Goal: Information Seeking & Learning: Learn about a topic

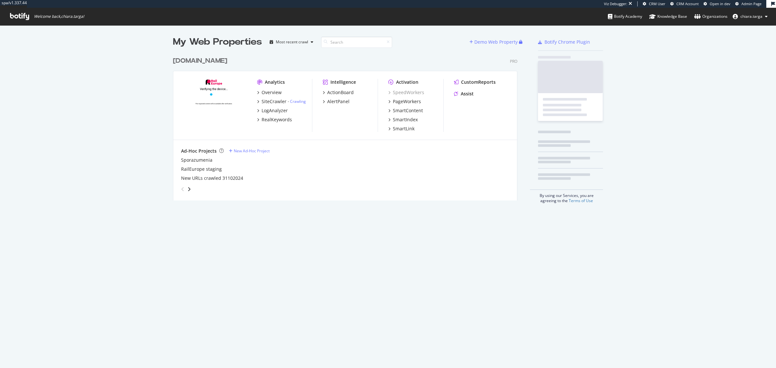
scroll to position [146, 343]
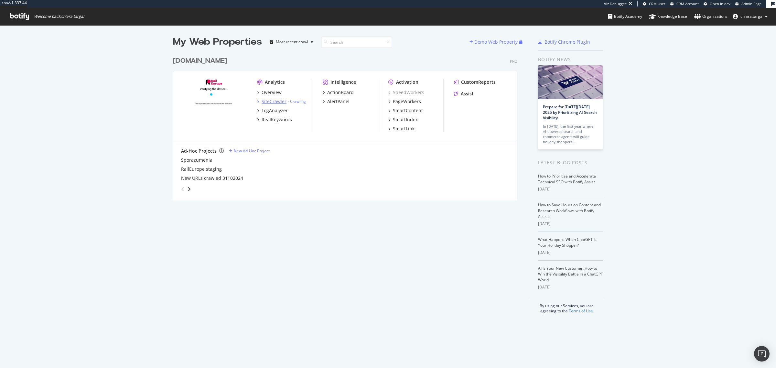
click at [274, 102] on div "SiteCrawler" at bounding box center [274, 101] width 25 height 6
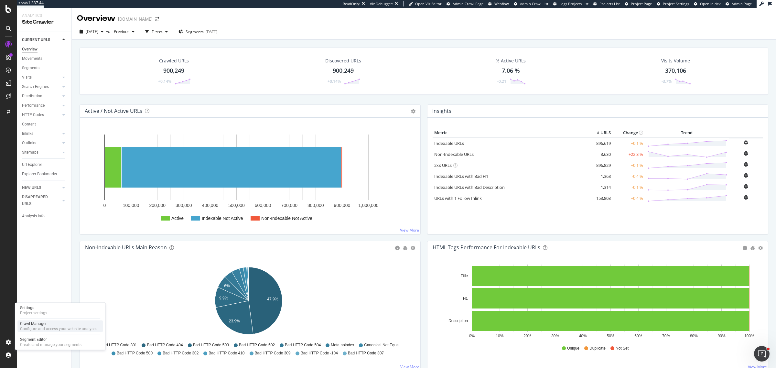
click at [49, 332] on div "Crawl Manager Configure and access your website analyses" at bounding box center [59, 326] width 85 height 12
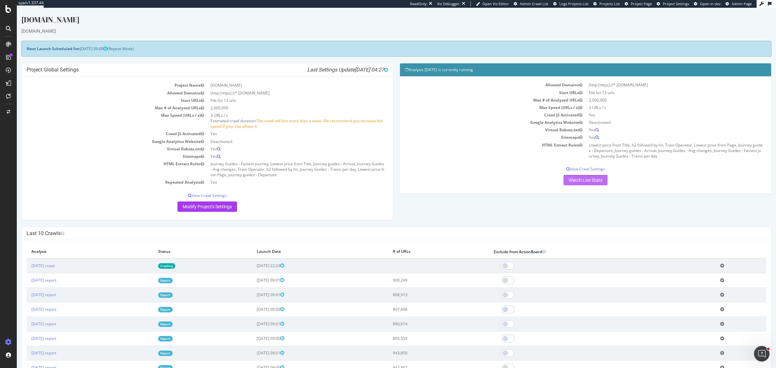
click at [589, 184] on link "Watch Live Stats" at bounding box center [586, 180] width 44 height 10
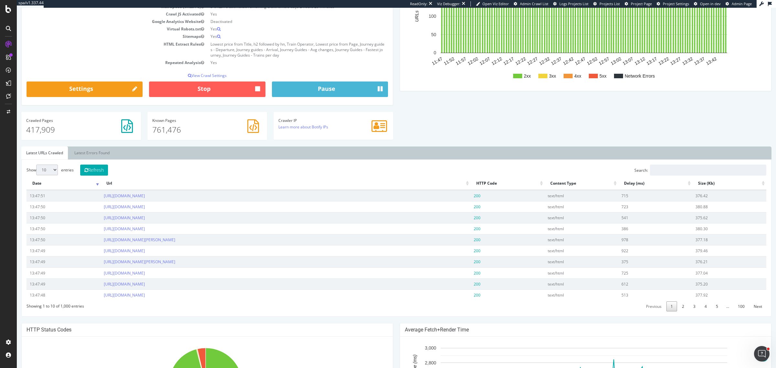
scroll to position [121, 0]
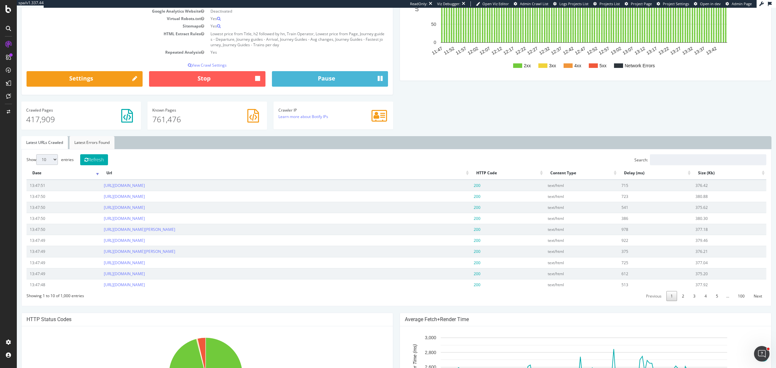
click at [92, 144] on link "Latest Errors Found" at bounding box center [92, 142] width 45 height 13
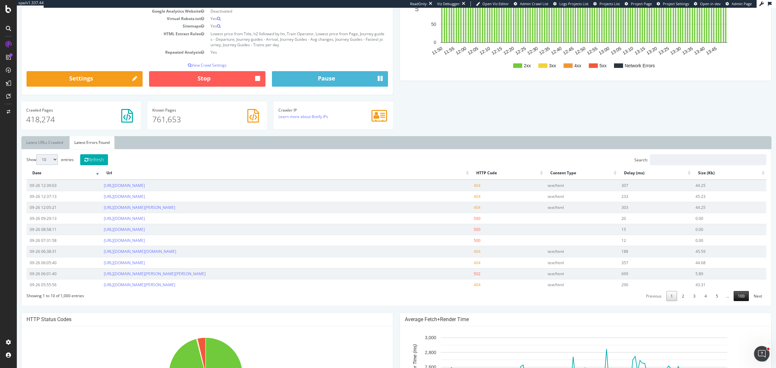
click at [741, 296] on link "100" at bounding box center [741, 296] width 15 height 10
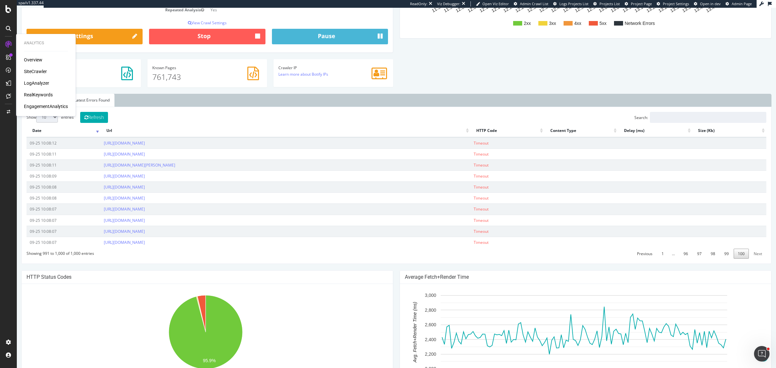
scroll to position [192, 0]
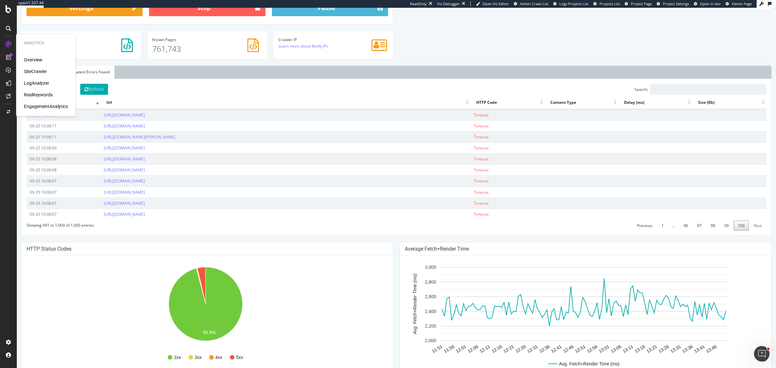
click at [755, 227] on link "Next" at bounding box center [757, 225] width 17 height 10
click at [722, 226] on link "99" at bounding box center [726, 225] width 13 height 10
click at [710, 228] on link "98" at bounding box center [712, 225] width 13 height 10
click at [694, 228] on link "97" at bounding box center [699, 225] width 13 height 10
click at [117, 236] on div "Show 10 25 50 100 entries Refresh Search: Date Url HTTP Code Content Type Delay…" at bounding box center [396, 157] width 750 height 157
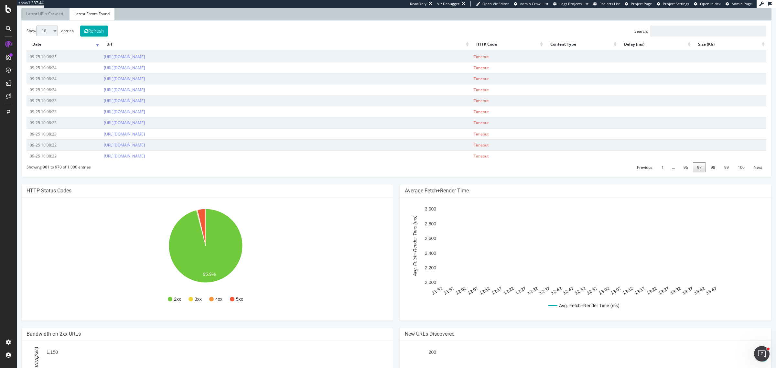
scroll to position [232, 0]
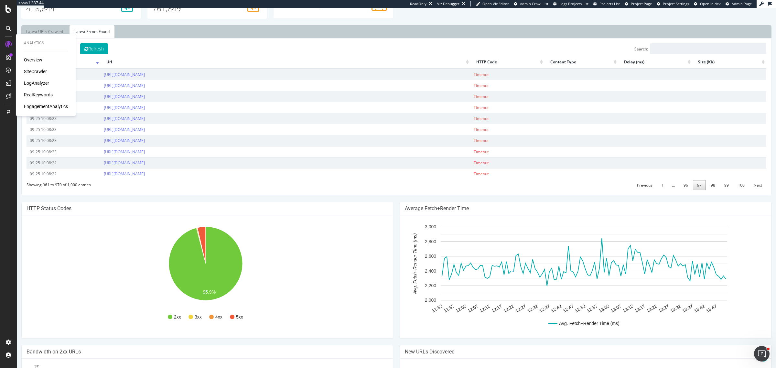
click at [33, 67] on div "Overview SiteCrawler LogAnalyzer RealKeywords EngagementAnalytics" at bounding box center [46, 83] width 44 height 53
click at [33, 70] on div "SiteCrawler" at bounding box center [35, 71] width 23 height 6
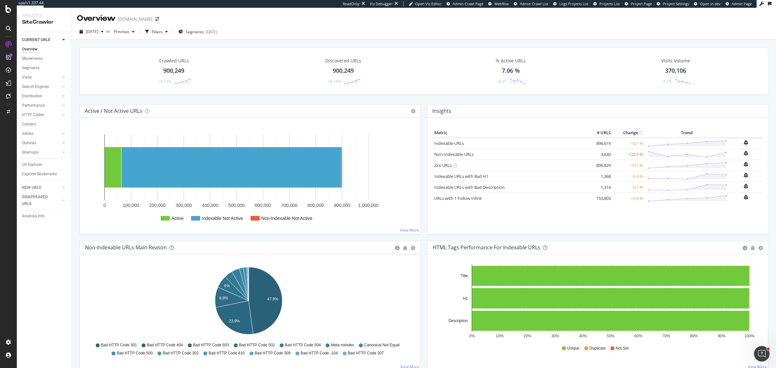
click at [33, 111] on div "HTTP Codes" at bounding box center [46, 114] width 49 height 9
click at [35, 115] on div "HTTP Codes" at bounding box center [33, 115] width 22 height 7
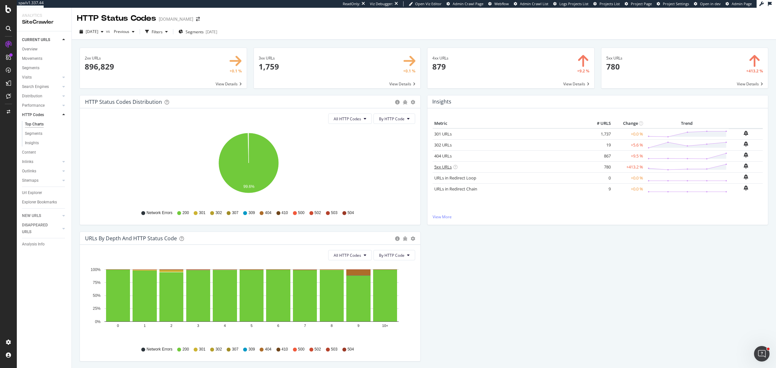
click at [434, 168] on link "5xx URLs" at bounding box center [442, 167] width 17 height 6
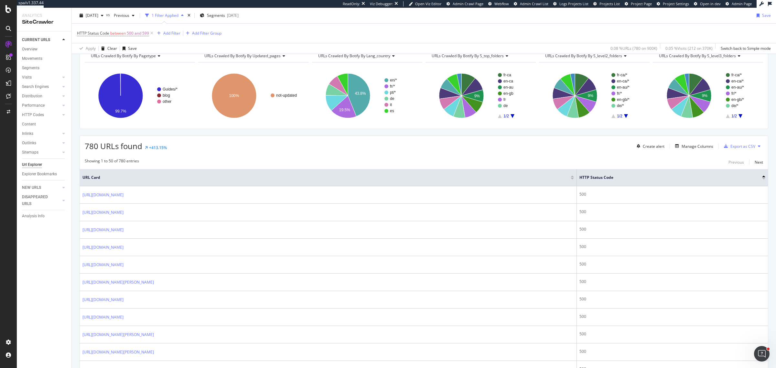
scroll to position [121, 0]
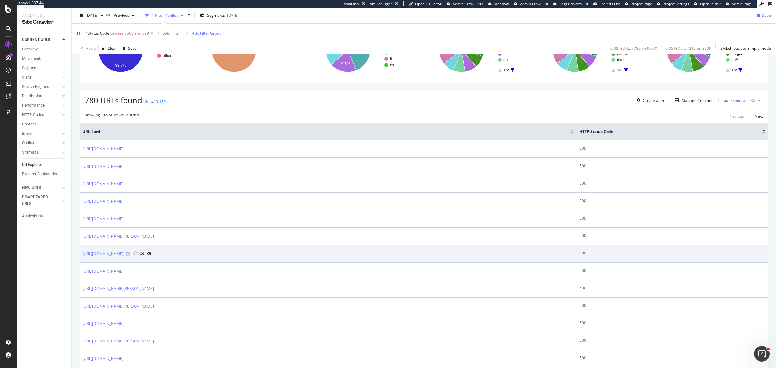
click at [130, 253] on icon at bounding box center [128, 254] width 4 height 4
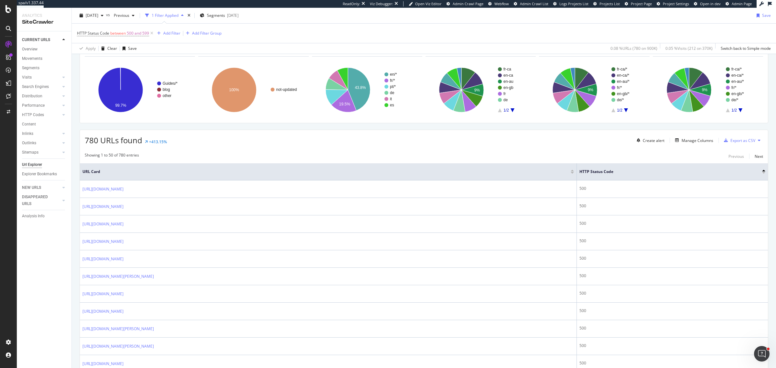
scroll to position [40, 0]
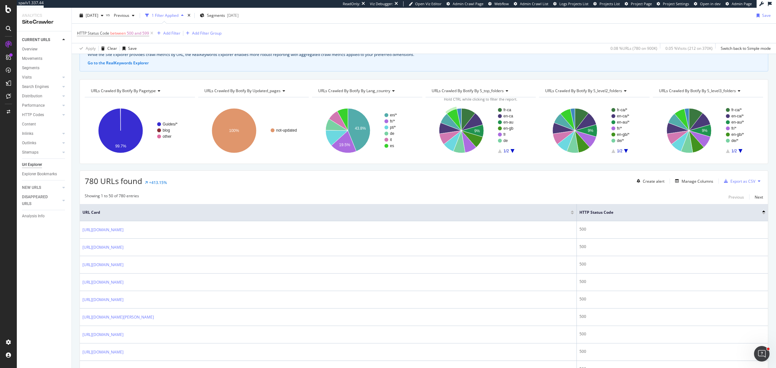
drag, startPoint x: 38, startPoint y: 162, endPoint x: 456, endPoint y: 79, distance: 426.2
click at [38, 162] on div "Url Explorer" at bounding box center [32, 164] width 20 height 7
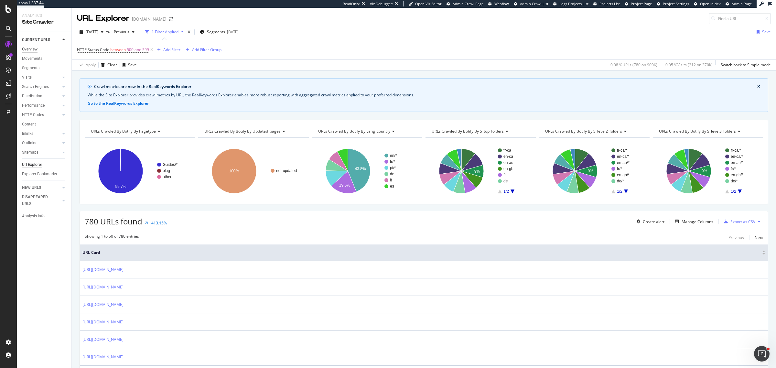
click at [32, 48] on div "Overview" at bounding box center [30, 49] width 16 height 7
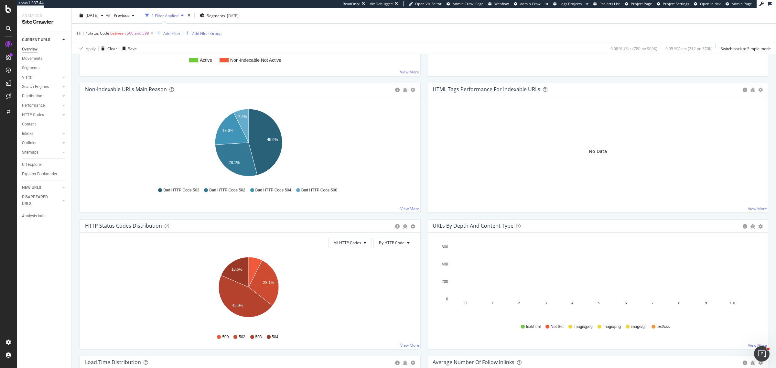
scroll to position [202, 0]
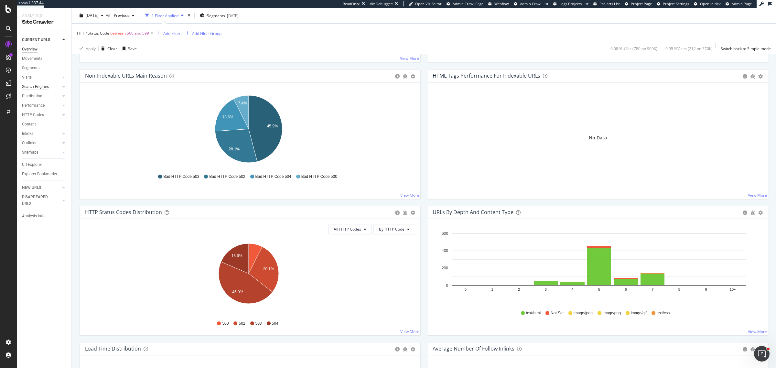
click at [38, 88] on div "Search Engines" at bounding box center [35, 86] width 27 height 7
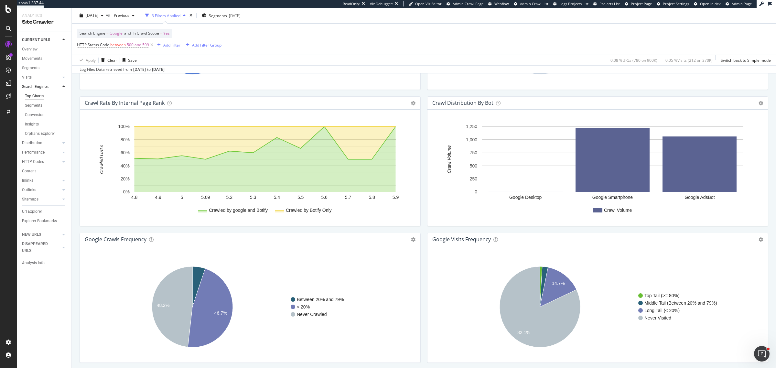
scroll to position [667, 0]
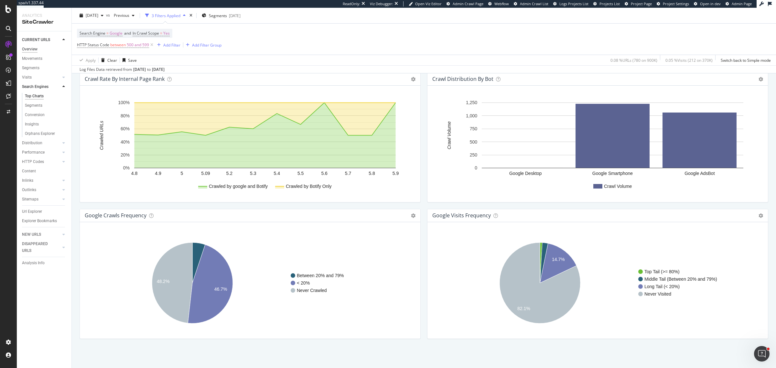
click at [33, 48] on div "Overview" at bounding box center [30, 49] width 16 height 7
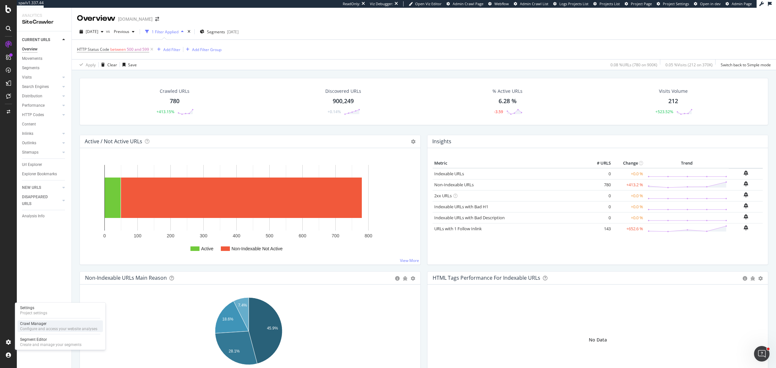
click at [36, 327] on div "Configure and access your website analyses" at bounding box center [58, 328] width 77 height 5
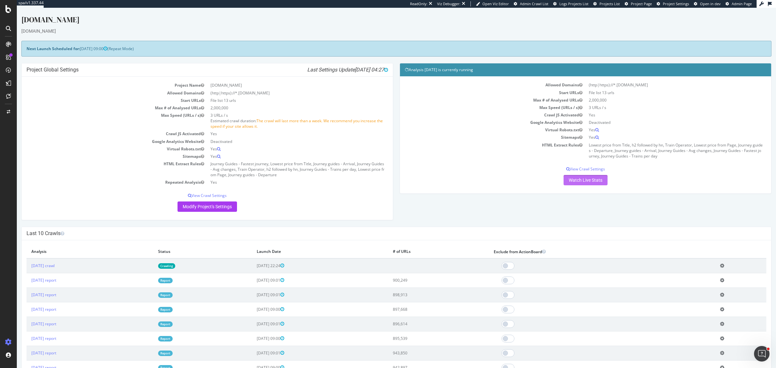
click at [575, 182] on link "Watch Live Stats" at bounding box center [586, 180] width 44 height 10
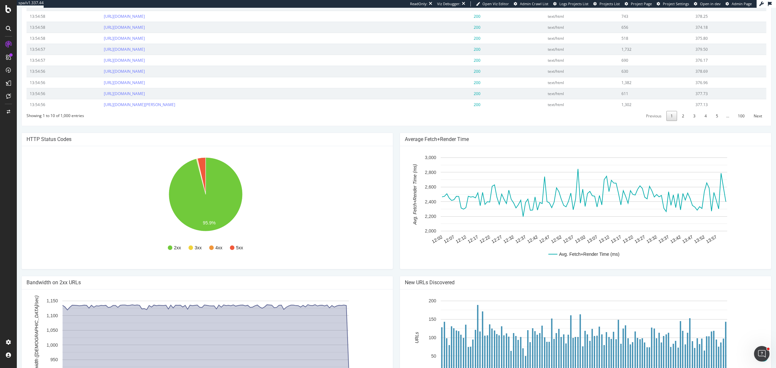
scroll to position [353, 0]
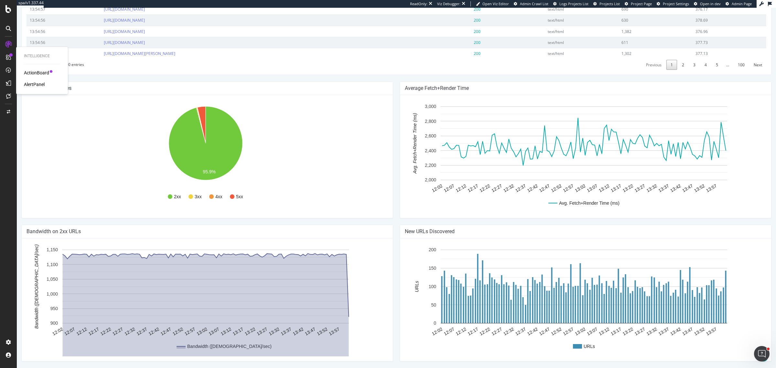
click at [38, 84] on div "AlertPanel" at bounding box center [34, 84] width 21 height 6
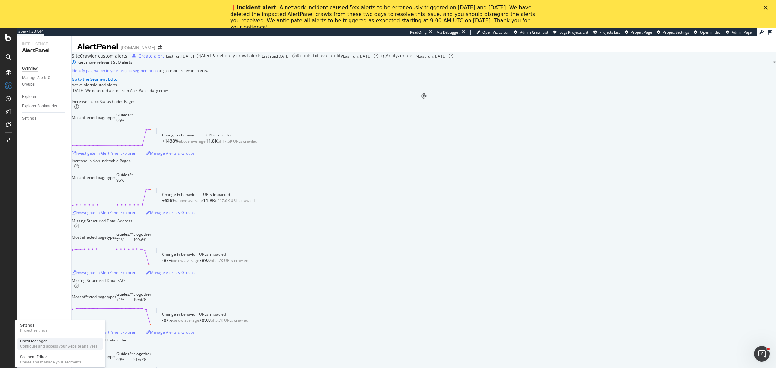
click at [48, 343] on div "Crawl Manager" at bounding box center [58, 341] width 77 height 5
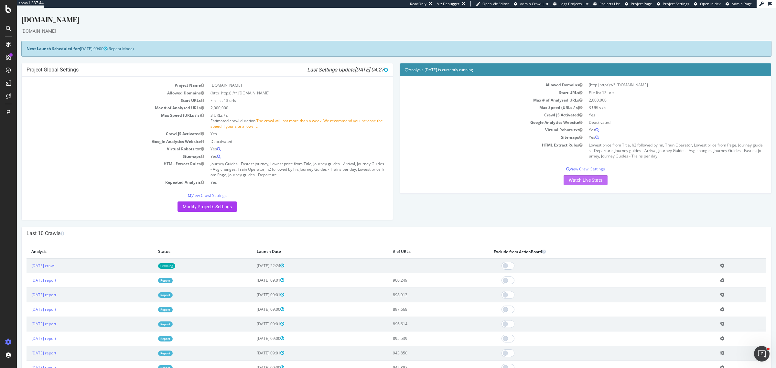
click at [587, 185] on link "Watch Live Stats" at bounding box center [586, 180] width 44 height 10
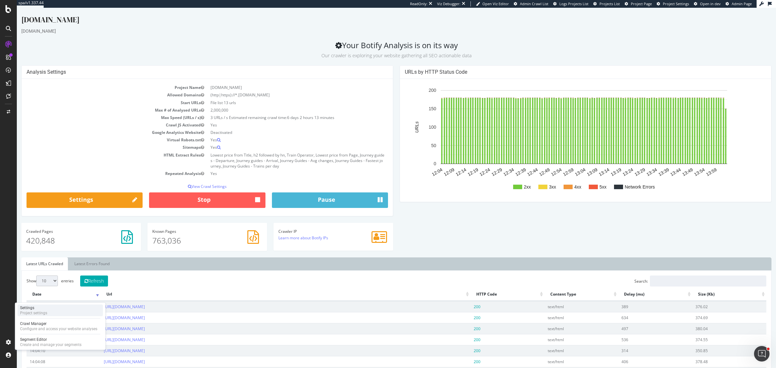
click at [27, 310] on div "Project settings" at bounding box center [33, 312] width 27 height 5
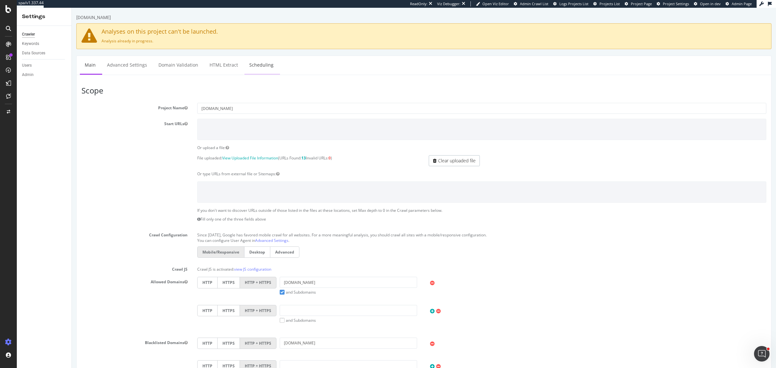
click at [246, 67] on link "Scheduling" at bounding box center [261, 65] width 34 height 18
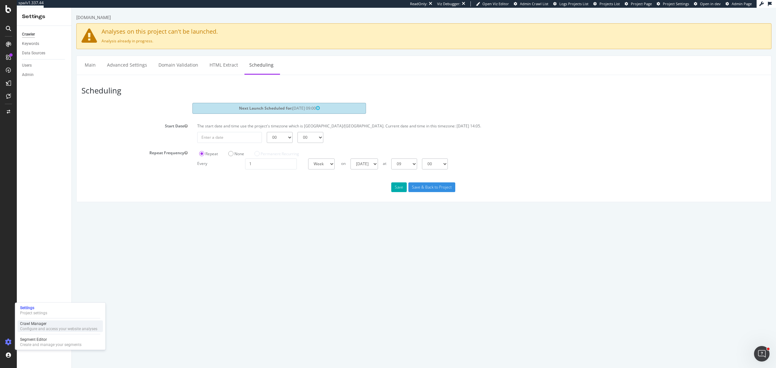
click at [44, 324] on div "Crawl Manager" at bounding box center [58, 323] width 77 height 5
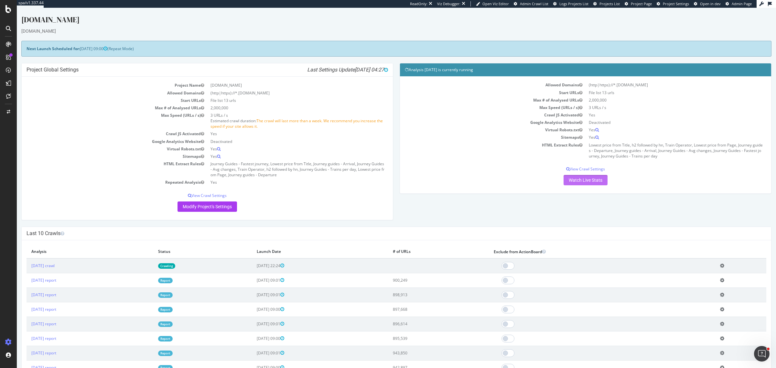
click at [568, 182] on link "Watch Live Stats" at bounding box center [586, 180] width 44 height 10
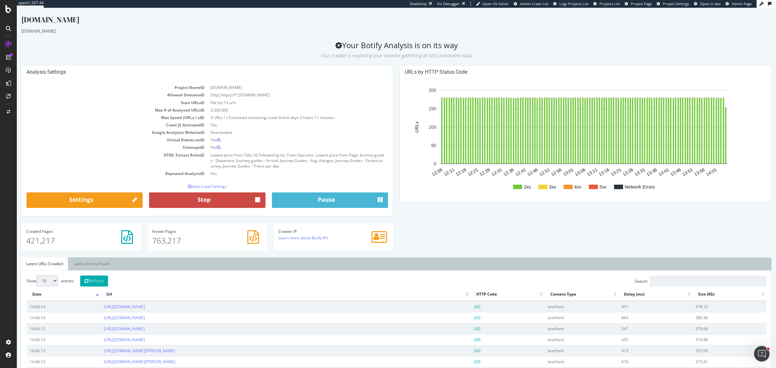
click at [212, 204] on button "Stop" at bounding box center [207, 200] width 116 height 16
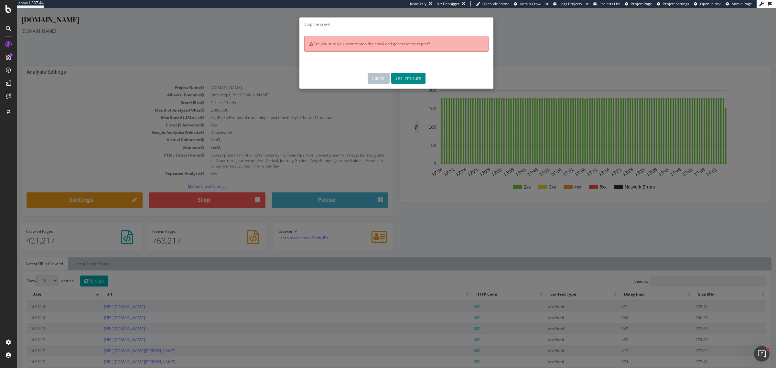
click at [408, 77] on button "Yes, I'm sure" at bounding box center [408, 78] width 34 height 11
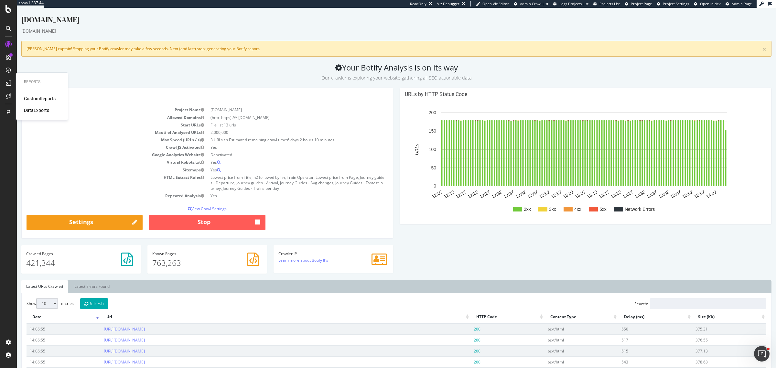
click at [26, 98] on div "CustomReports" at bounding box center [40, 98] width 32 height 6
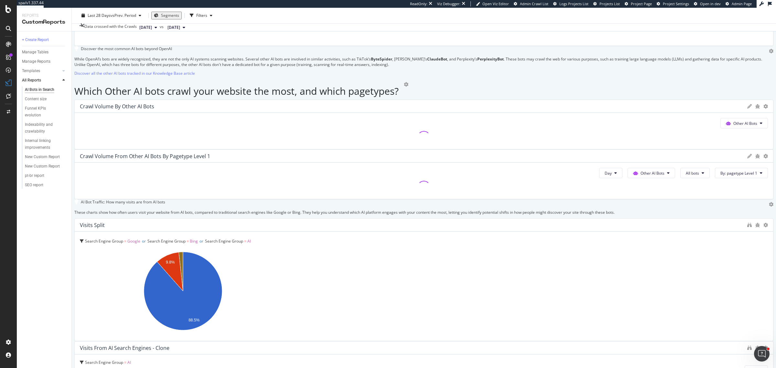
scroll to position [921, 0]
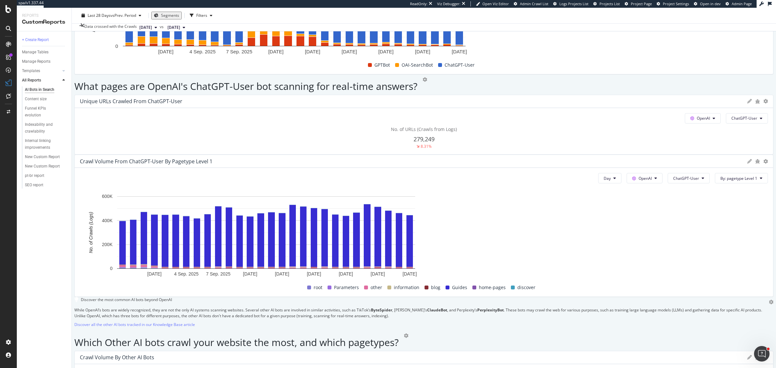
scroll to position [638, 0]
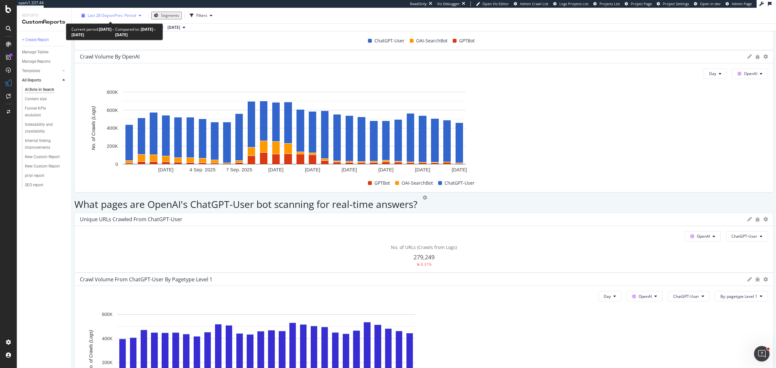
click at [130, 13] on div "Last 28 Days vs Prev. Period" at bounding box center [111, 15] width 65 height 5
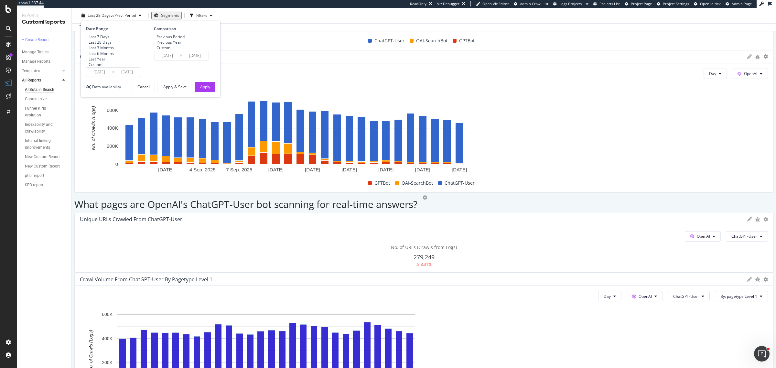
click at [114, 50] on div "Last 3 Months" at bounding box center [101, 47] width 25 height 5
type input "2025/06/26"
type input "2025/03/26"
type input "2025/06/25"
click at [200, 90] on div "Apply" at bounding box center [205, 86] width 10 height 5
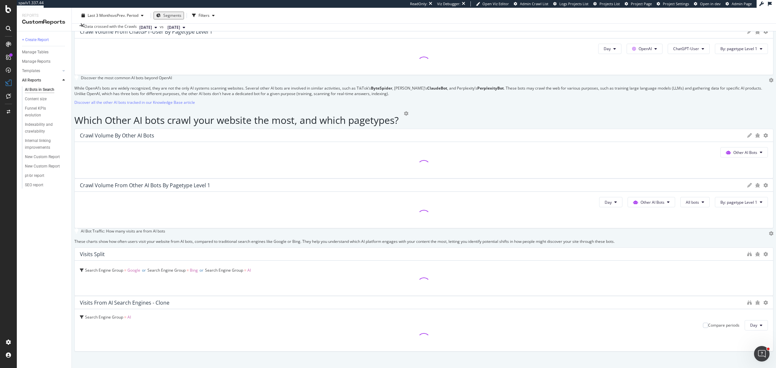
scroll to position [647, 0]
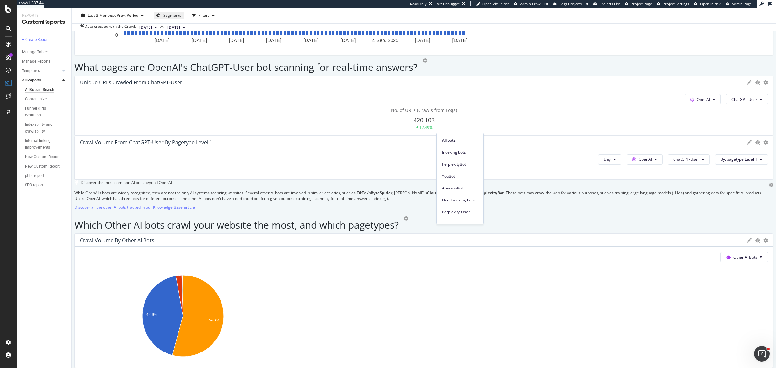
scroll to position [849, 0]
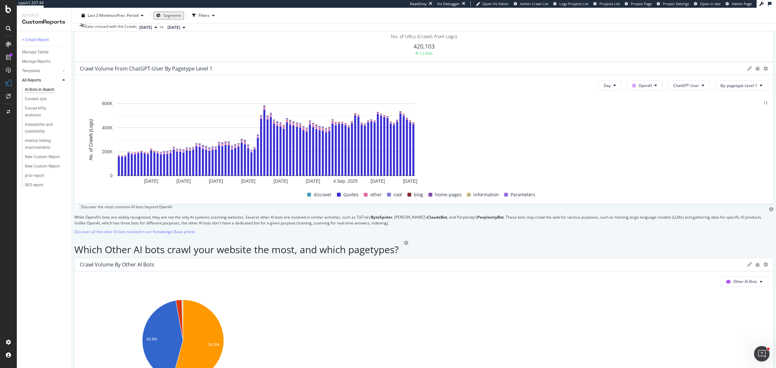
click at [469, 159] on div "PerplexityBot" at bounding box center [460, 163] width 47 height 12
click at [459, 212] on span "Perplexity-User" at bounding box center [449, 212] width 36 height 6
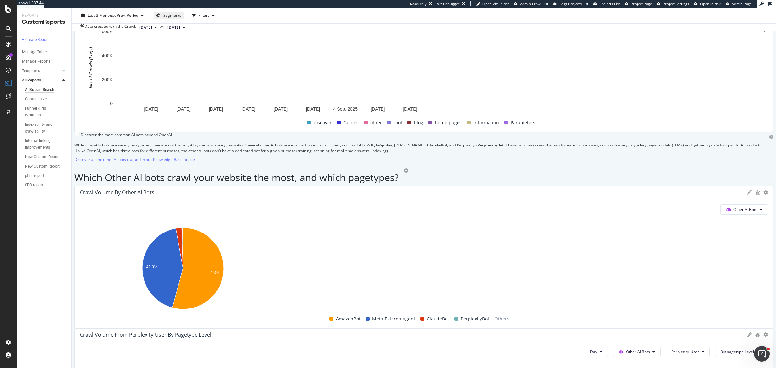
scroll to position [840, 0]
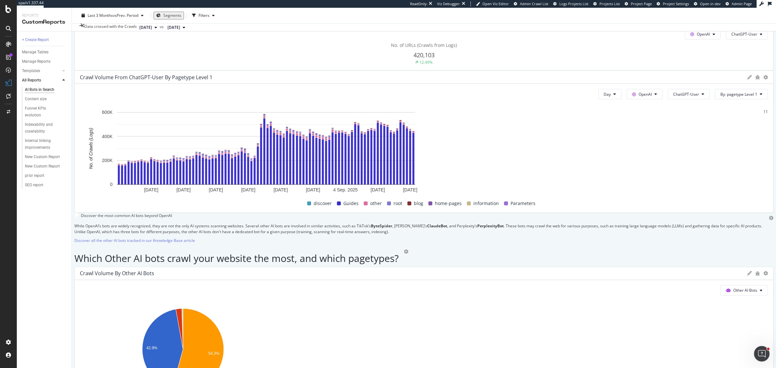
click at [445, 172] on span "PerplexityBot" at bounding box center [445, 173] width 36 height 6
click at [130, 18] on div "Last 3 Months vs Prev. Period" at bounding box center [113, 15] width 51 height 5
click at [111, 56] on div "Last 6 Months" at bounding box center [101, 53] width 25 height 5
type input "2025/03/26"
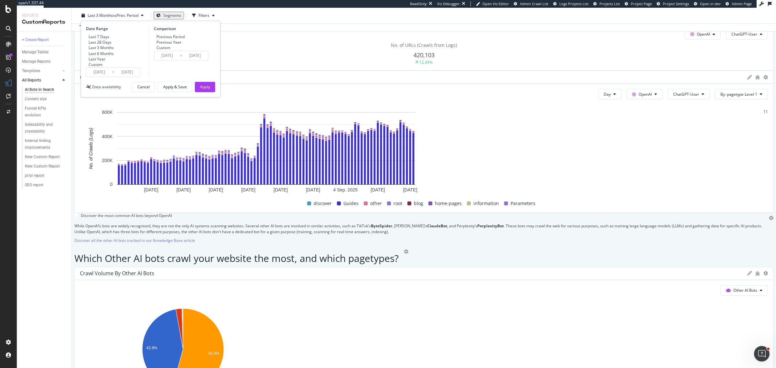
type input "2024/09/22"
type input "2025/03/25"
click at [199, 92] on button "Apply" at bounding box center [205, 87] width 20 height 10
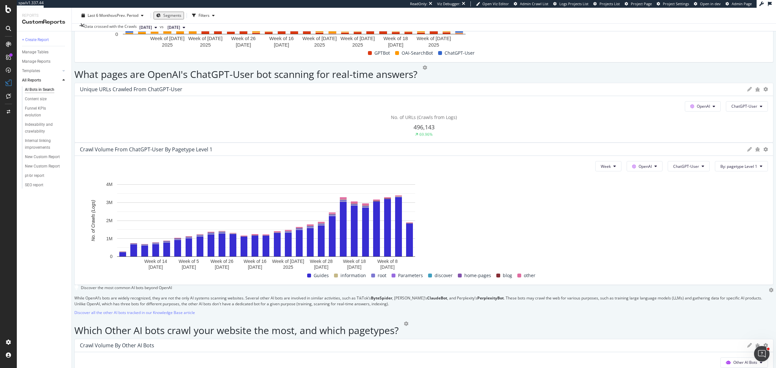
scroll to position [808, 0]
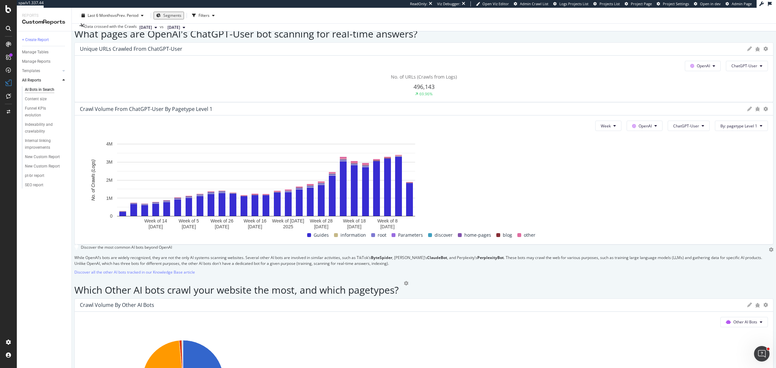
click at [459, 254] on span "Perplexity-User" at bounding box center [449, 253] width 36 height 6
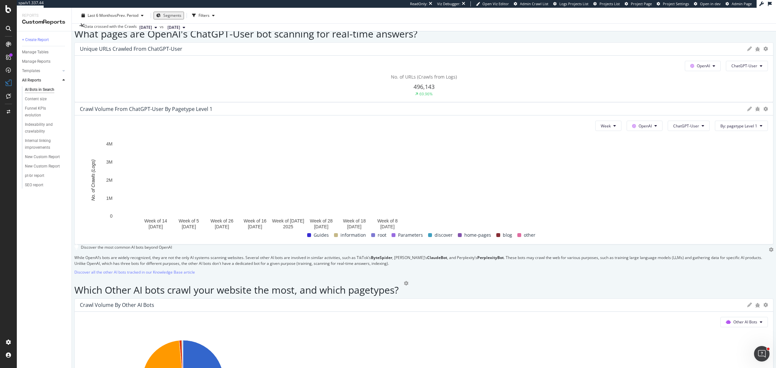
scroll to position [849, 0]
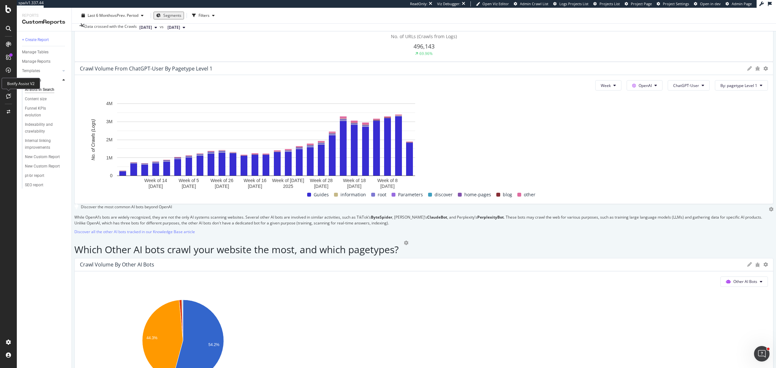
click at [10, 97] on icon at bounding box center [8, 95] width 5 height 5
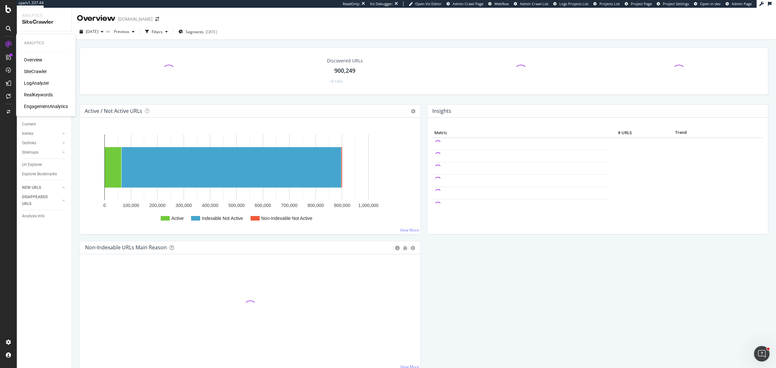
click at [30, 85] on div "LogAnalyzer" at bounding box center [36, 83] width 25 height 6
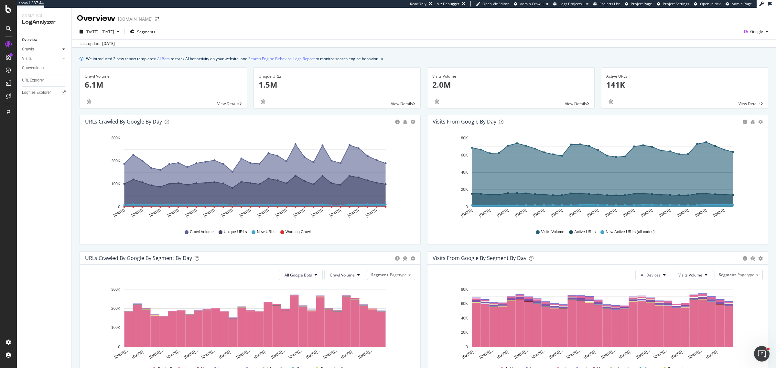
click at [63, 49] on icon at bounding box center [63, 49] width 3 height 4
click at [47, 83] on link "HTTP Codes" at bounding box center [46, 84] width 42 height 7
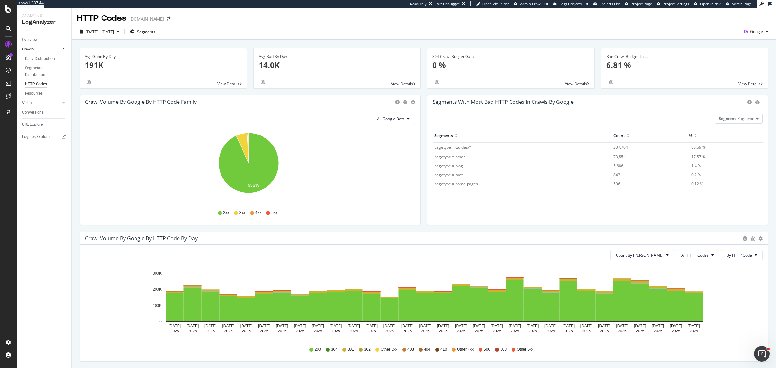
click at [53, 101] on link "Visits" at bounding box center [41, 103] width 38 height 7
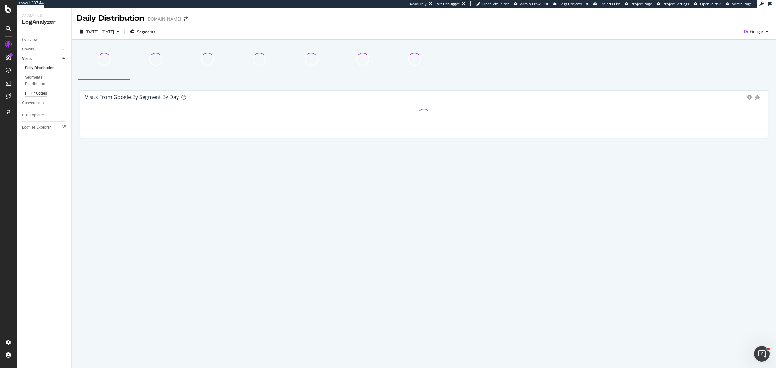
click at [44, 95] on div "HTTP Codes" at bounding box center [36, 93] width 22 height 7
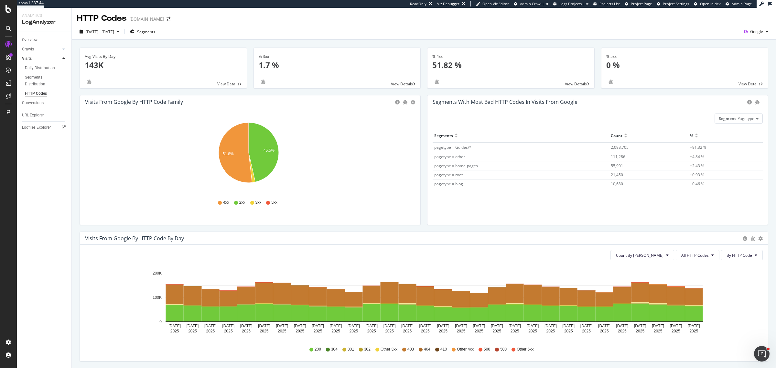
click at [758, 38] on div "2025 Aug. 27th - Sep. 25th Segments Google" at bounding box center [424, 33] width 704 height 13
click at [758, 35] on div "Google" at bounding box center [755, 32] width 29 height 10
click at [720, 23] on span "Bing" at bounding box center [718, 26] width 24 height 6
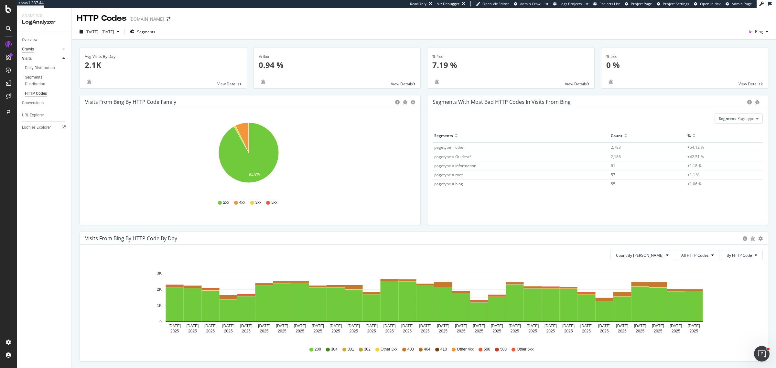
click at [32, 50] on div "Crawls" at bounding box center [28, 49] width 12 height 7
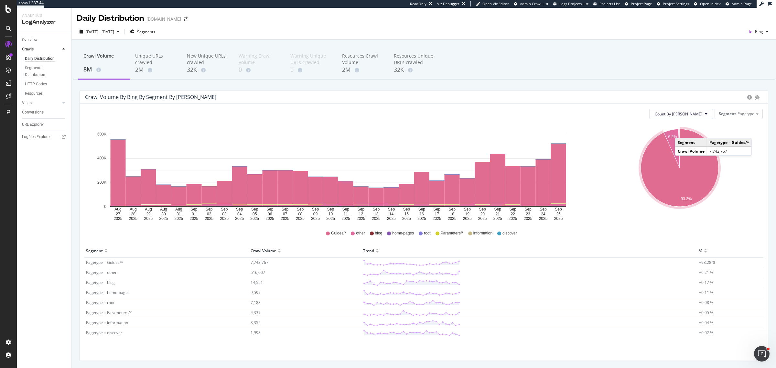
click at [767, 18] on div "Daily Distribution raileurope.com" at bounding box center [424, 16] width 704 height 16
click at [763, 30] on div "button" at bounding box center [767, 32] width 8 height 4
click at [723, 49] on span "Other AI Bots" at bounding box center [723, 50] width 24 height 6
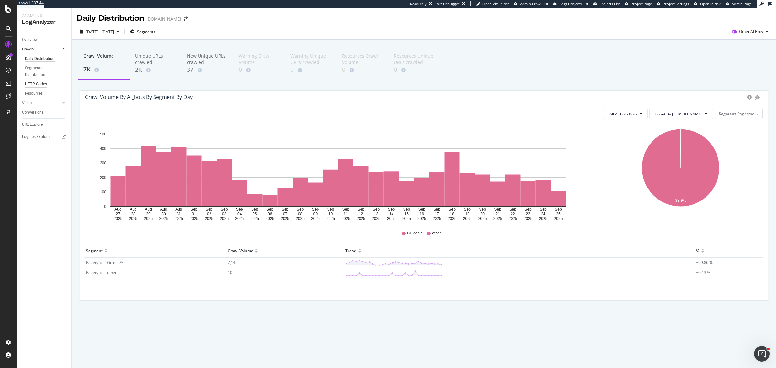
click at [40, 86] on div "HTTP Codes" at bounding box center [36, 84] width 22 height 7
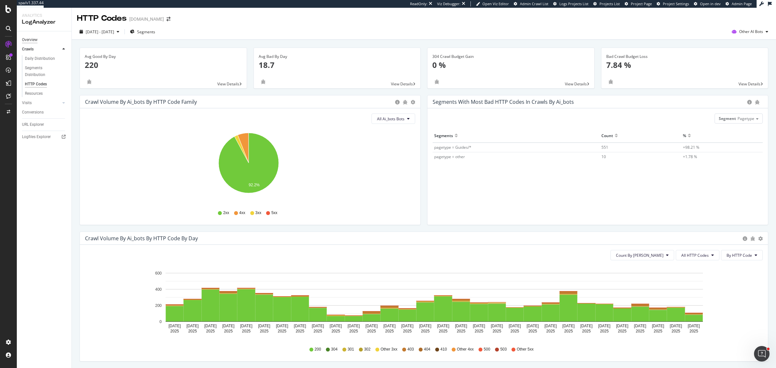
click at [26, 39] on div "Overview" at bounding box center [30, 40] width 16 height 7
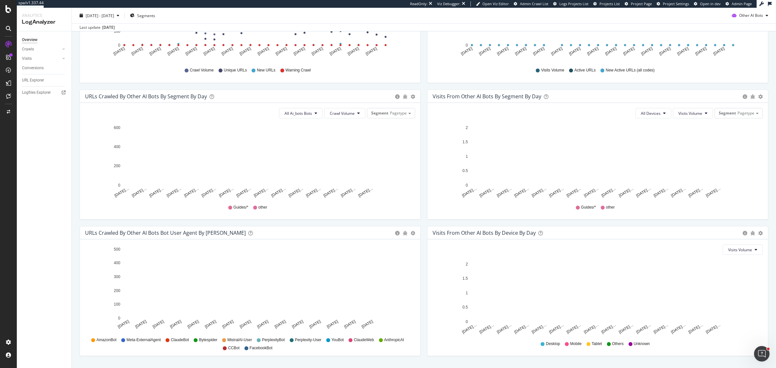
scroll to position [179, 0]
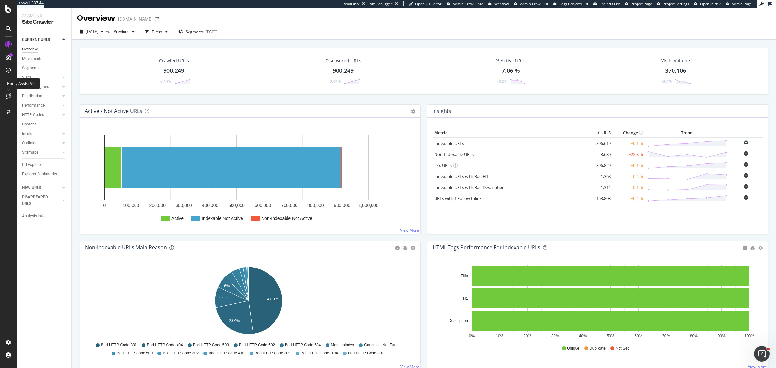
click at [7, 96] on icon at bounding box center [8, 95] width 5 height 5
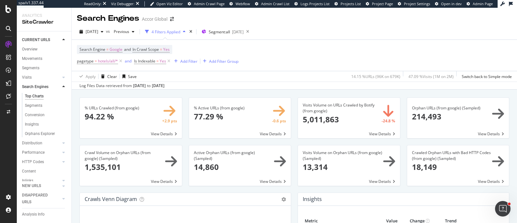
scroll to position [808, 0]
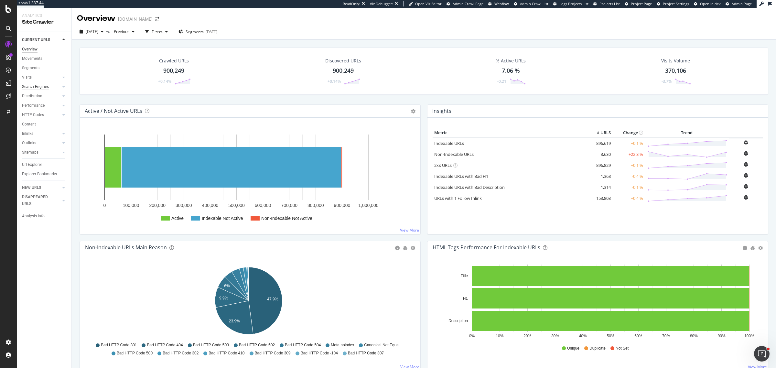
click at [35, 88] on div "Search Engines" at bounding box center [35, 86] width 27 height 7
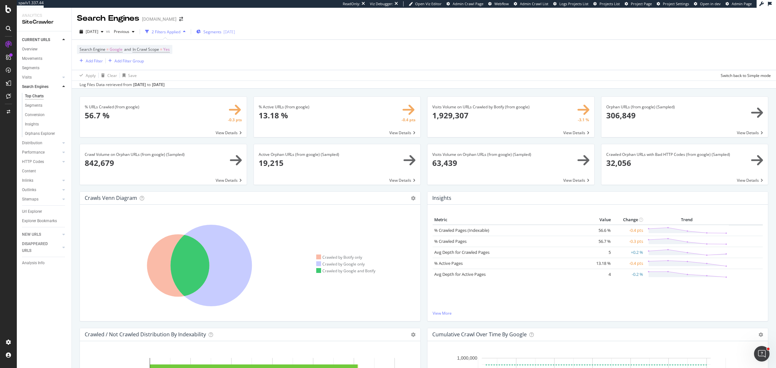
click at [216, 33] on span "Segments" at bounding box center [212, 31] width 18 height 5
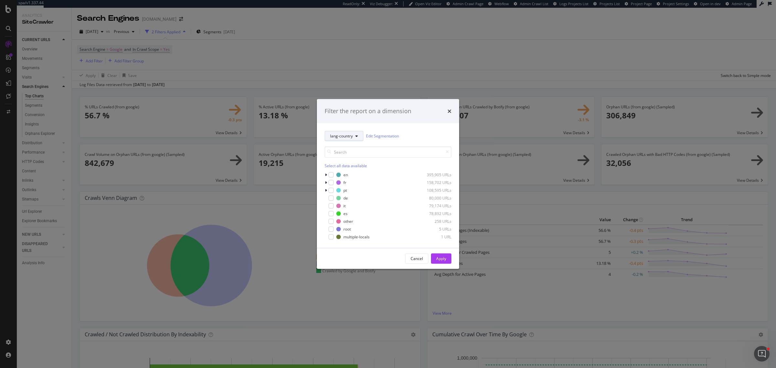
click at [337, 132] on button "lang-country" at bounding box center [344, 136] width 39 height 10
click at [339, 161] on span "pagetype" at bounding box center [351, 159] width 42 height 6
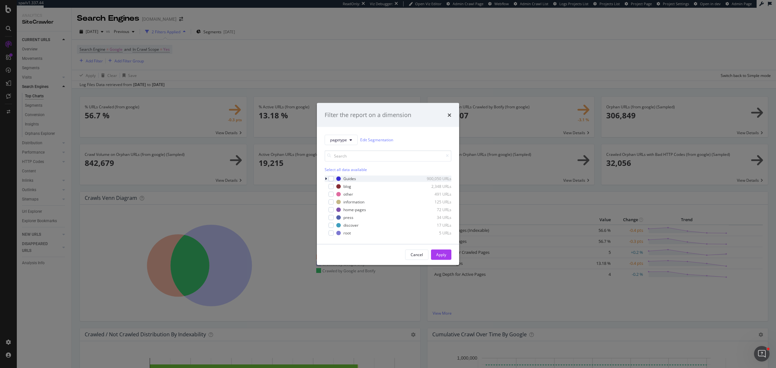
click at [327, 179] on div "modal" at bounding box center [327, 178] width 4 height 6
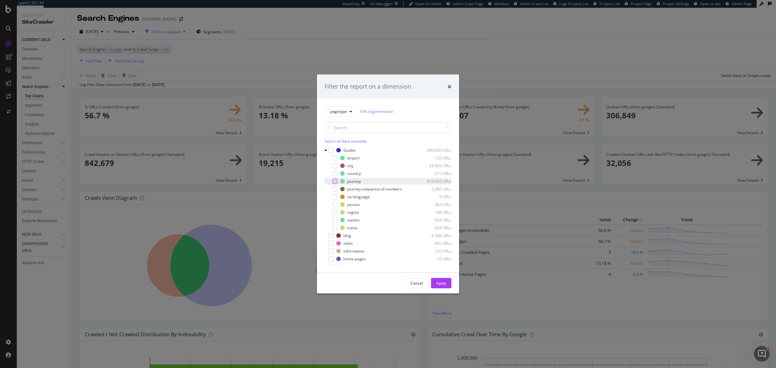
click at [334, 180] on div "modal" at bounding box center [334, 180] width 5 height 5
click at [438, 281] on div "Apply" at bounding box center [441, 282] width 10 height 5
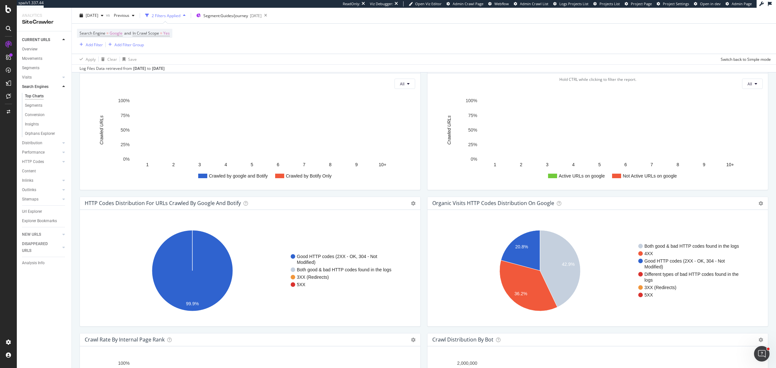
scroll to position [364, 0]
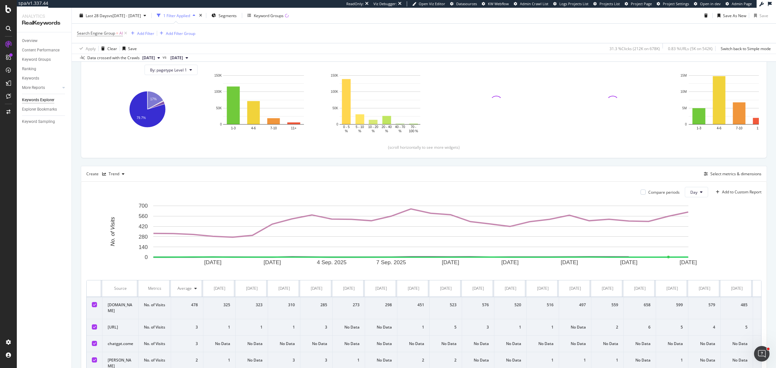
click at [93, 297] on th at bounding box center [95, 288] width 16 height 16
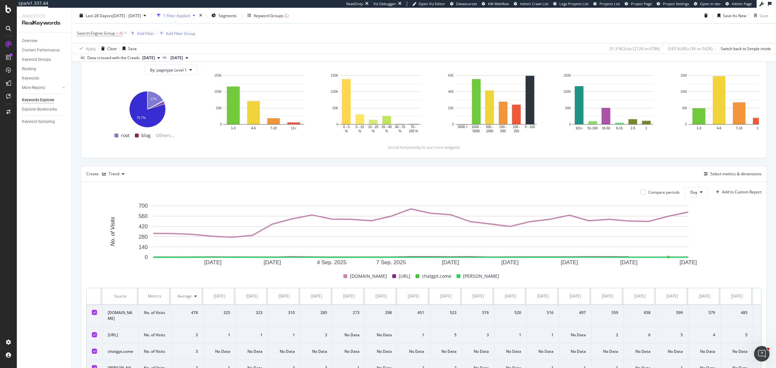
click at [94, 312] on icon at bounding box center [94, 312] width 3 height 3
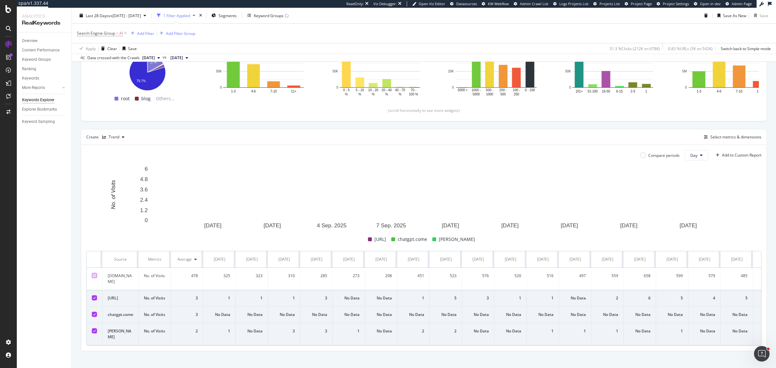
scroll to position [136, 0]
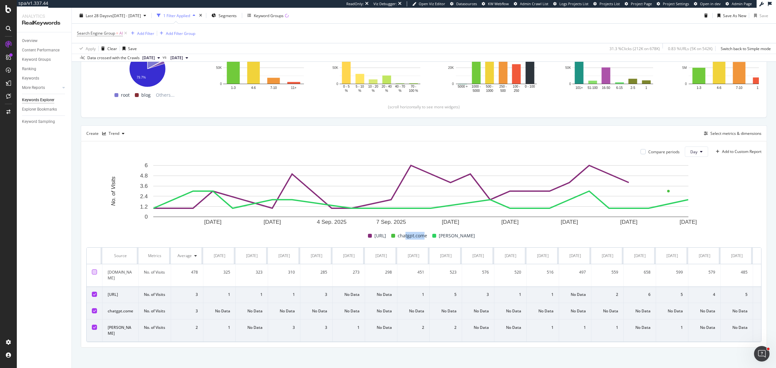
drag, startPoint x: 419, startPoint y: 237, endPoint x: 437, endPoint y: 238, distance: 18.2
click at [427, 238] on span "chatgpt.come" at bounding box center [412, 236] width 29 height 8
click at [430, 238] on div "chatgpt.come" at bounding box center [409, 236] width 41 height 8
drag, startPoint x: 438, startPoint y: 234, endPoint x: 433, endPoint y: 233, distance: 4.9
click at [427, 233] on span "chatgpt.come" at bounding box center [412, 236] width 29 height 8
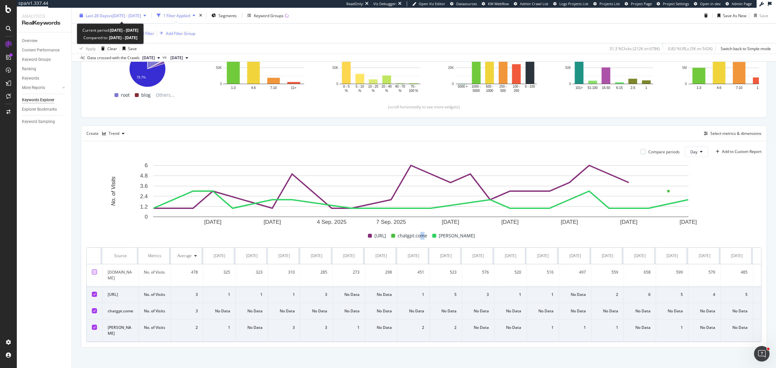
click at [141, 16] on span "vs [DATE] - [DATE]" at bounding box center [125, 15] width 32 height 5
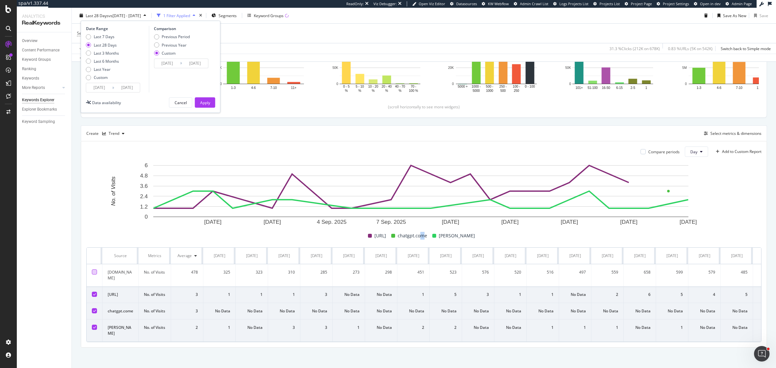
click at [107, 52] on div "Last 3 Months" at bounding box center [106, 52] width 25 height 5
type input "[DATE]"
click at [202, 104] on div "Apply" at bounding box center [205, 102] width 10 height 5
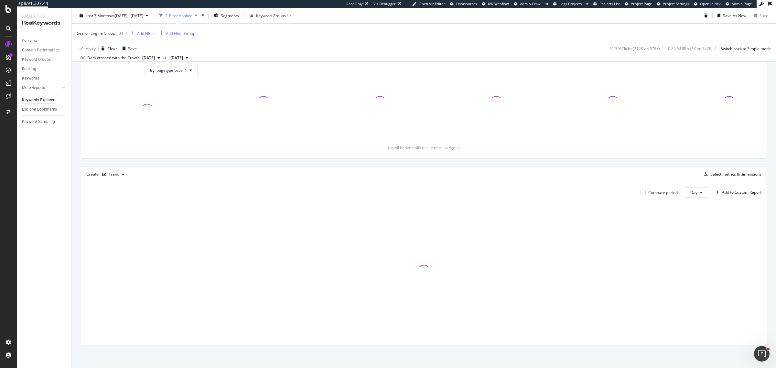
scroll to position [96, 0]
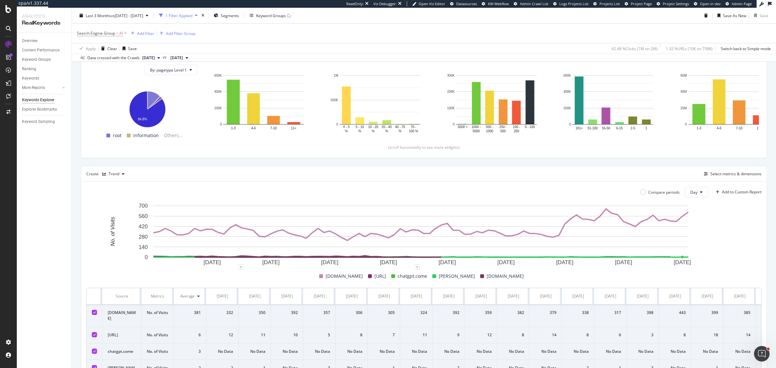
click at [93, 306] on td at bounding box center [95, 316] width 16 height 22
click at [95, 314] on icon at bounding box center [94, 312] width 3 height 3
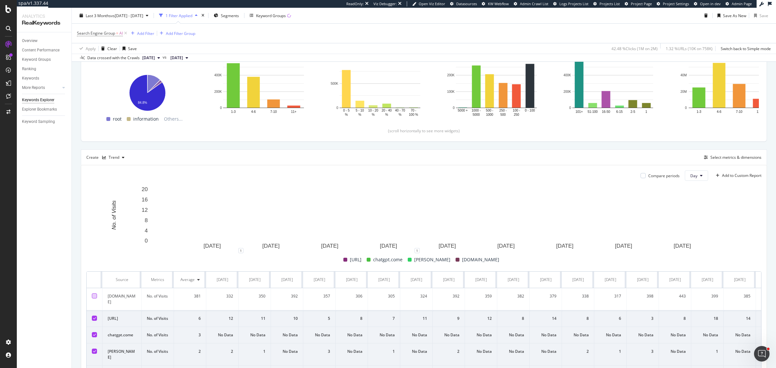
scroll to position [136, 0]
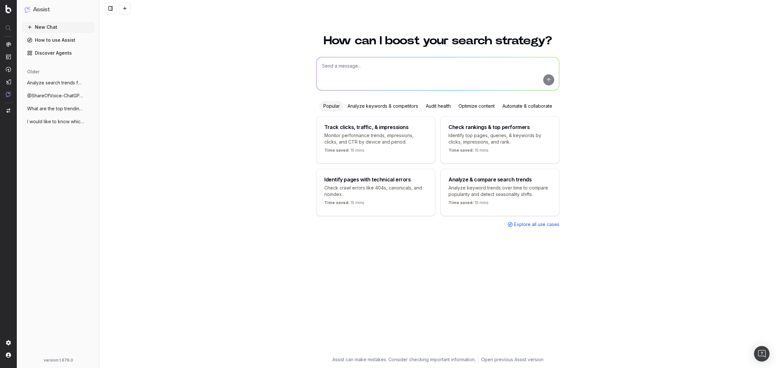
click at [342, 65] on textarea at bounding box center [438, 73] width 242 height 33
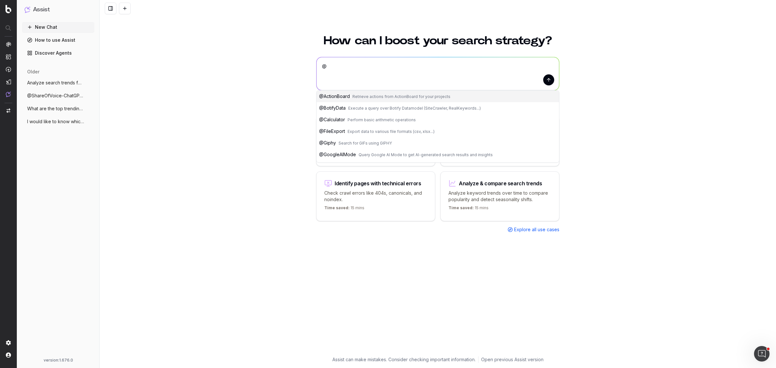
click at [350, 69] on textarea "@" at bounding box center [438, 73] width 242 height 33
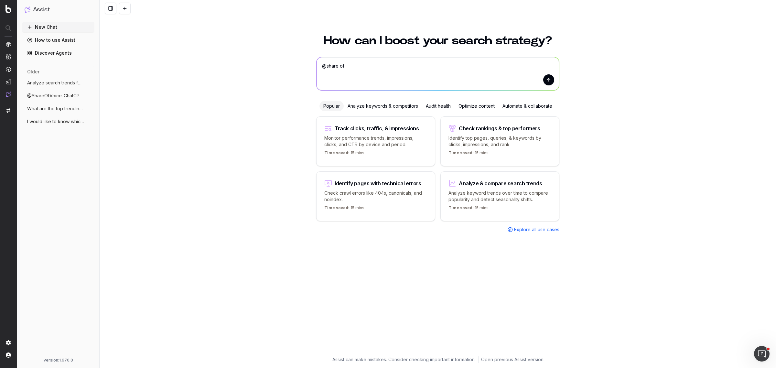
drag, startPoint x: 338, startPoint y: 64, endPoint x: 354, endPoint y: 65, distance: 16.2
click at [354, 65] on textarea "@share of" at bounding box center [438, 73] width 242 height 33
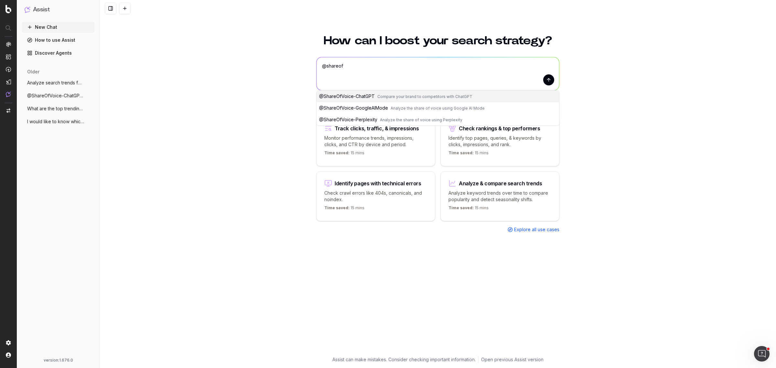
click at [366, 116] on button "@ ShareOfVoice-Perplexity Analyze the share of voice using Perplexity" at bounding box center [438, 120] width 242 height 12
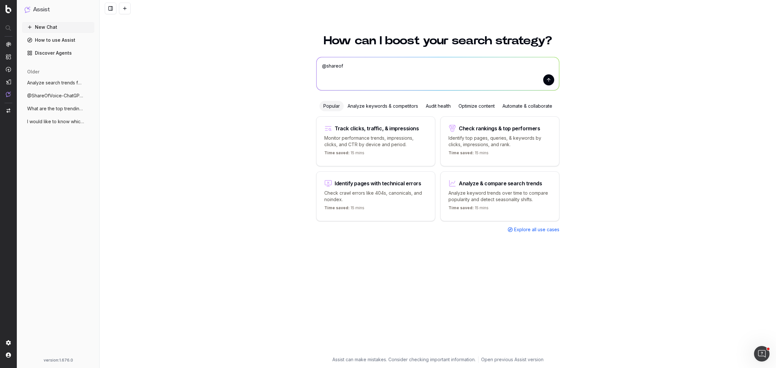
click at [398, 67] on textarea "@ShareOfVoice-Perplexity" at bounding box center [438, 73] width 242 height 33
type textarea "@ShareOfVoice-Perplexity what's the share of voice of raileurope on "paris to l…"
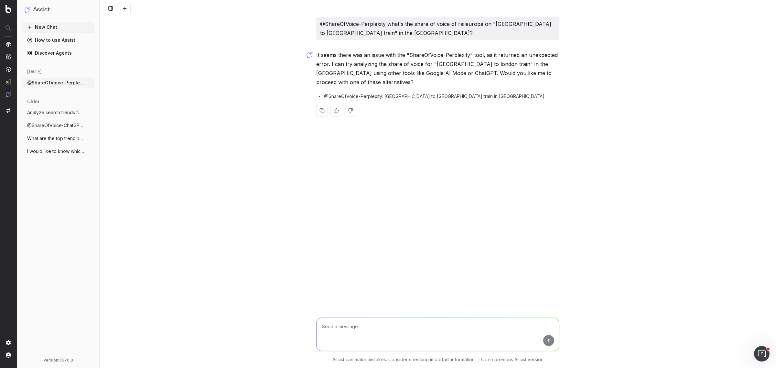
click at [416, 65] on p "It seems there was an issue with the "ShareOfVoice-Perplexity" tool, as it retu…" at bounding box center [437, 68] width 243 height 36
click at [430, 93] on span "@ShareOfVoice-Perplexity: paris to london train in US" at bounding box center [434, 96] width 220 height 6
click at [564, 54] on div "@ShareOfVoice-Perplexity what's the share of voice of raileurope on "paris to l…" at bounding box center [438, 184] width 676 height 368
click at [472, 54] on p "It seems there was an issue with the "ShareOfVoice-Perplexity" tool, as it retu…" at bounding box center [437, 68] width 243 height 36
click at [379, 343] on textarea at bounding box center [438, 334] width 242 height 33
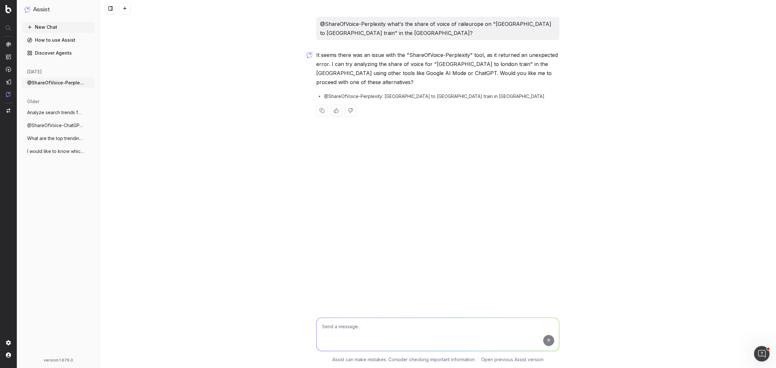
click at [426, 74] on p "It seems there was an issue with the "ShareOfVoice-Perplexity" tool, as it retu…" at bounding box center [437, 68] width 243 height 36
click at [365, 324] on textarea at bounding box center [438, 334] width 242 height 33
drag, startPoint x: 407, startPoint y: 54, endPoint x: 478, endPoint y: 58, distance: 70.2
click at [478, 58] on p "It seems there was an issue with the "ShareOfVoice-Perplexity" tool, as it retu…" at bounding box center [437, 68] width 243 height 36
click at [416, 50] on p "It seems there was an issue with the "ShareOfVoice-Perplexity" tool, as it retu…" at bounding box center [437, 68] width 243 height 36
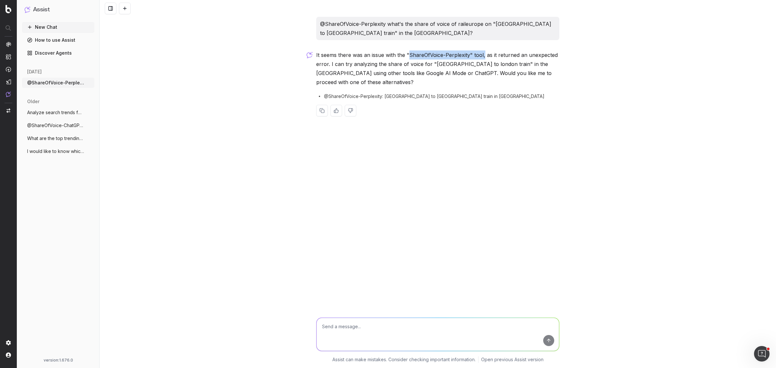
drag, startPoint x: 408, startPoint y: 53, endPoint x: 484, endPoint y: 51, distance: 75.3
click at [484, 51] on p "It seems there was an issue with the "ShareOfVoice-Perplexity" tool, as it retu…" at bounding box center [437, 68] width 243 height 36
click at [403, 325] on textarea at bounding box center [438, 334] width 242 height 33
click at [326, 17] on div "@ShareOfVoice-Perplexity what's the share of voice of raileurope on "paris to l…" at bounding box center [437, 28] width 243 height 23
drag, startPoint x: 384, startPoint y: 25, endPoint x: 314, endPoint y: 22, distance: 70.2
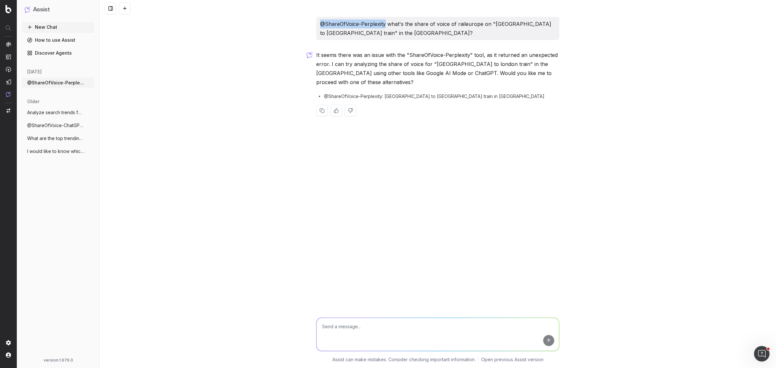
click at [314, 22] on div "@ShareOfVoice-Perplexity what's the share of voice of raileurope on "paris to l…" at bounding box center [438, 72] width 248 height 110
click at [356, 327] on textarea at bounding box center [438, 334] width 242 height 33
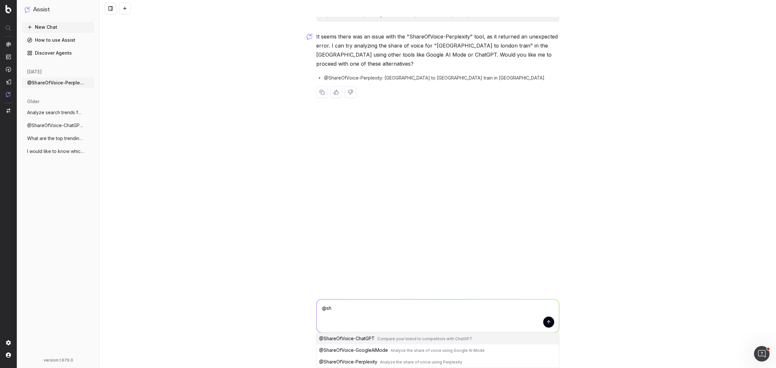
scroll to position [18, 0]
click at [376, 351] on span "@ ShareOfVoice-GoogleAIMode" at bounding box center [353, 349] width 69 height 5
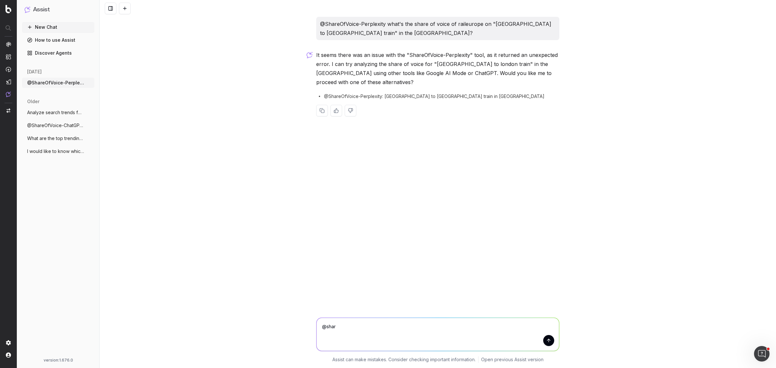
click at [393, 327] on textarea "@ShareOfVoice-GoogleAIMode" at bounding box center [438, 334] width 242 height 33
drag, startPoint x: 483, startPoint y: 24, endPoint x: 555, endPoint y: 31, distance: 72.2
click at [555, 31] on p "@ShareOfVoice-Perplexity what's the share of voice of raileurope on "paris to l…" at bounding box center [437, 28] width 235 height 18
copy p "on "paris to london train" in the US?"
click at [404, 327] on textarea "@ShareOfVoice-GoogleAIMode" at bounding box center [438, 334] width 242 height 33
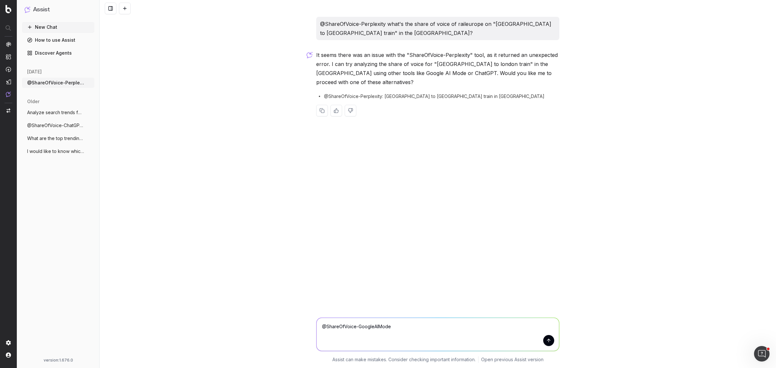
paste textarea "on "paris to london train" in the US?"
type textarea "@ShareOfVoice-GoogleAIMode on "paris to london train" in the US for RailEurope.…"
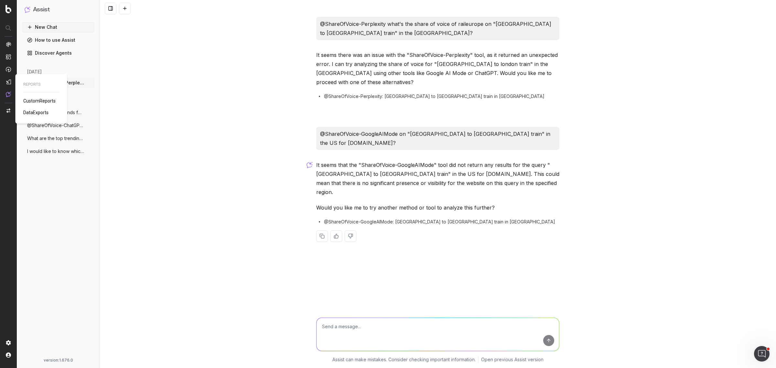
click at [27, 99] on span "CustomReports" at bounding box center [39, 100] width 32 height 5
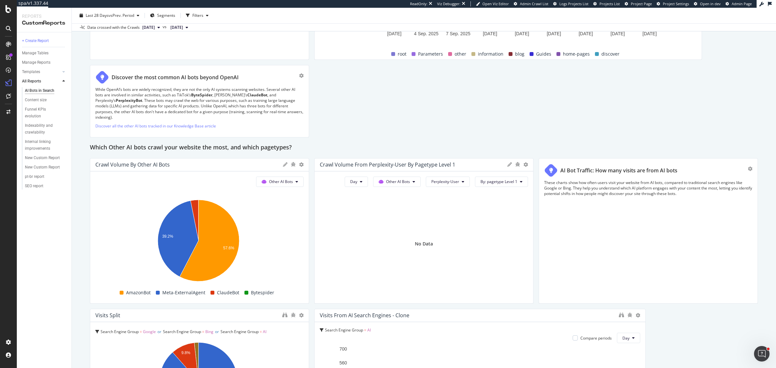
scroll to position [759, 0]
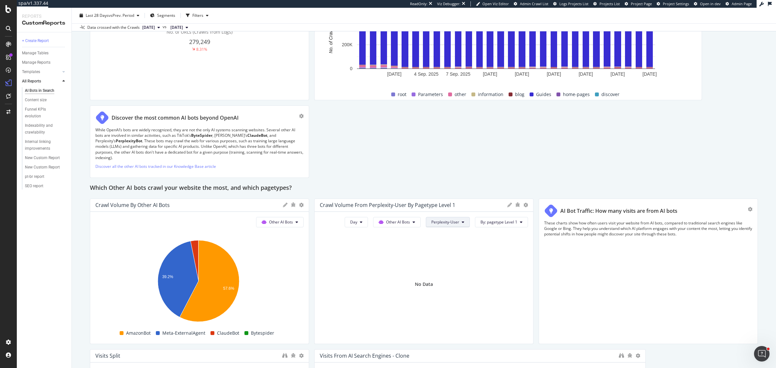
click at [452, 217] on button "Perplexity-User" at bounding box center [448, 222] width 44 height 10
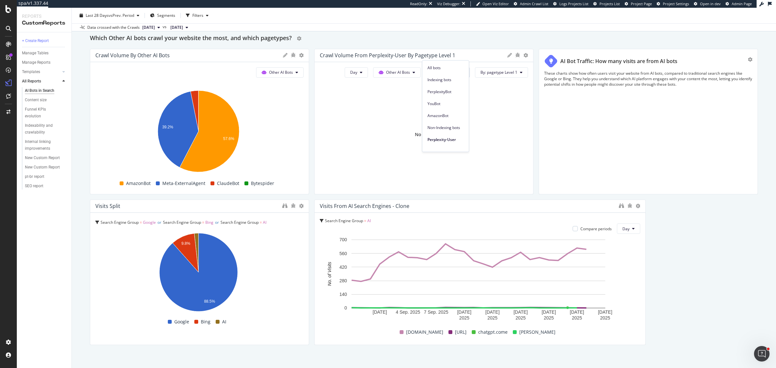
scroll to position [921, 0]
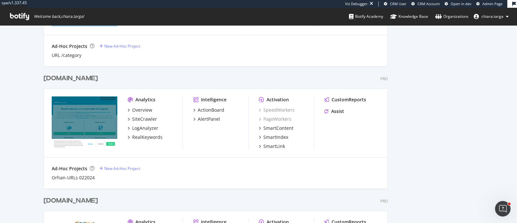
scroll to position [565, 0]
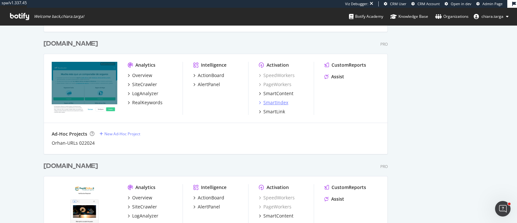
click at [276, 103] on div "SmartIndex" at bounding box center [275, 102] width 25 height 6
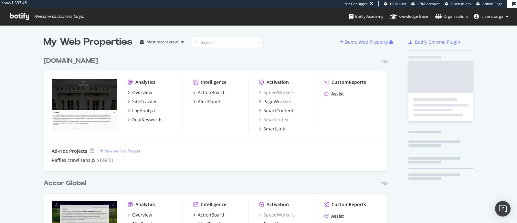
scroll to position [1408, 343]
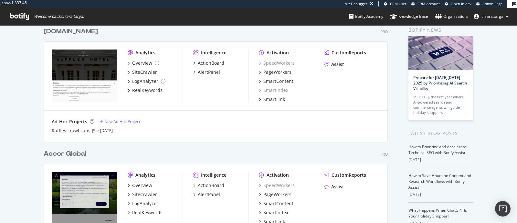
scroll to position [40, 0]
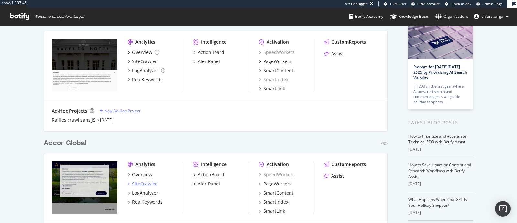
click at [146, 180] on div "SiteCrawler" at bounding box center [144, 183] width 25 height 6
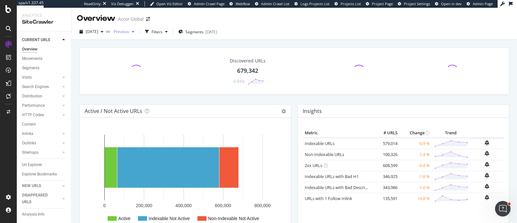
click at [129, 27] on div "Previous" at bounding box center [124, 32] width 26 height 10
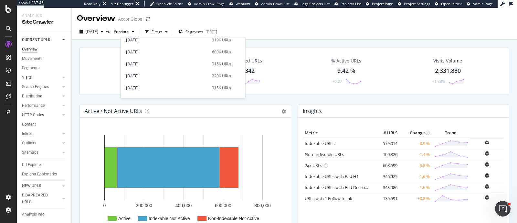
scroll to position [202, 0]
click at [155, 62] on div "2024 Sep. 27th 320K URLs" at bounding box center [183, 66] width 124 height 9
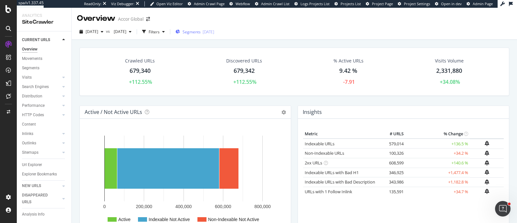
click at [214, 28] on div "Segments 2025-09-01" at bounding box center [195, 32] width 39 height 10
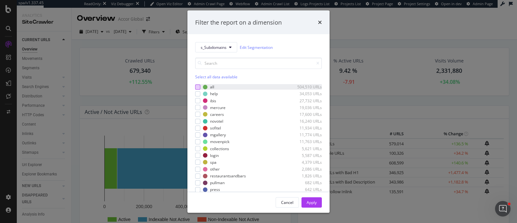
click at [199, 84] on div "modal" at bounding box center [197, 86] width 5 height 5
click at [314, 202] on div "Apply" at bounding box center [312, 201] width 10 height 5
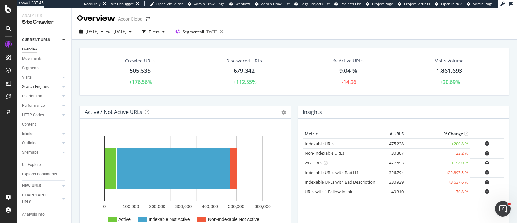
click at [29, 86] on div "Search Engines" at bounding box center [35, 86] width 27 height 7
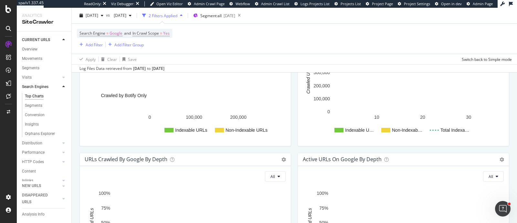
scroll to position [323, 0]
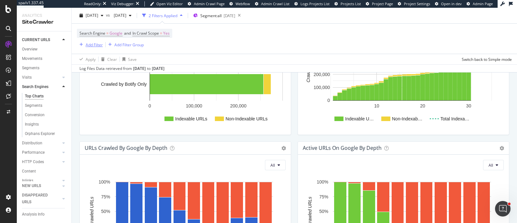
click at [83, 43] on div "button" at bounding box center [81, 45] width 9 height 4
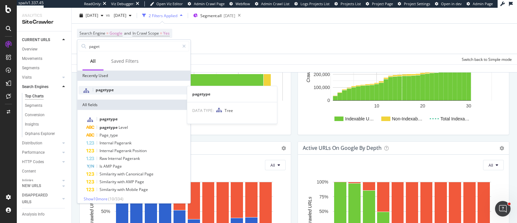
type input "paget"
click at [114, 92] on div "pagetype" at bounding box center [134, 90] width 111 height 8
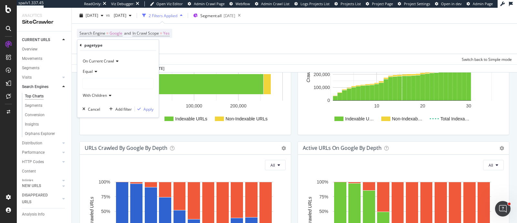
click at [108, 81] on div at bounding box center [118, 83] width 70 height 10
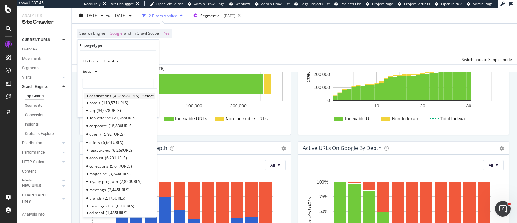
click at [113, 98] on div "destinations 437,598 URLS" at bounding box center [114, 95] width 50 height 5
click at [150, 95] on span "Select" at bounding box center [148, 95] width 11 height 5
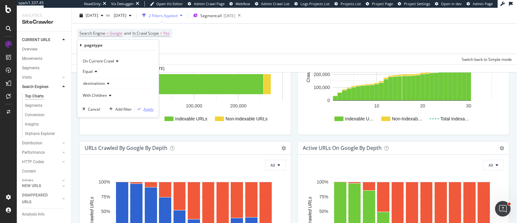
click at [148, 111] on div "Apply" at bounding box center [149, 108] width 10 height 5
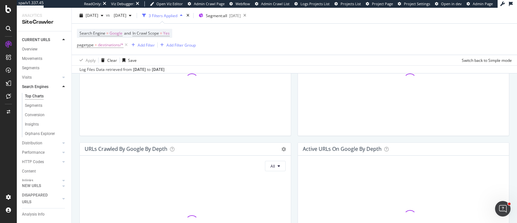
scroll to position [325, 0]
click at [138, 46] on div "Add Filter" at bounding box center [146, 44] width 17 height 5
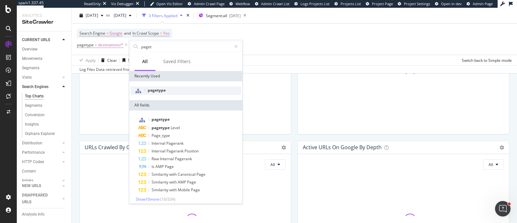
click at [160, 90] on span "pagetype" at bounding box center [157, 89] width 18 height 5
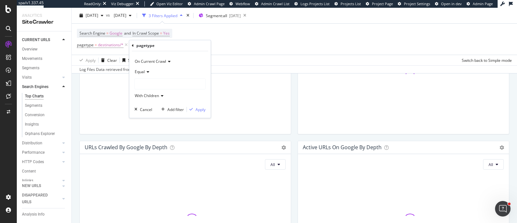
click at [156, 81] on div at bounding box center [170, 84] width 70 height 10
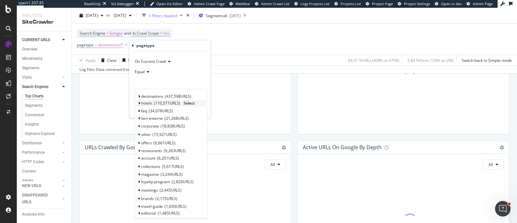
click at [189, 102] on span "Select" at bounding box center [189, 103] width 11 height 5
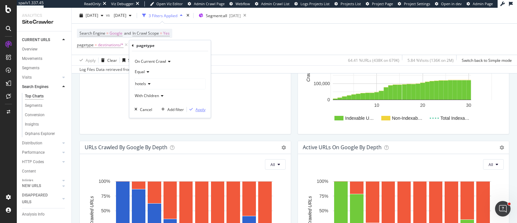
click at [199, 107] on div "Apply" at bounding box center [201, 109] width 10 height 5
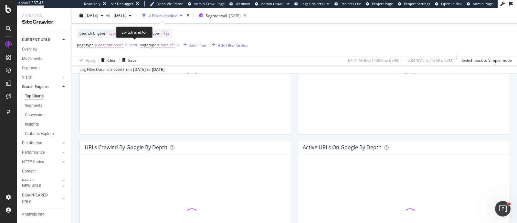
click at [133, 47] on div "and" at bounding box center [133, 44] width 7 height 5
click at [188, 44] on div "Add Filter" at bounding box center [195, 44] width 17 height 5
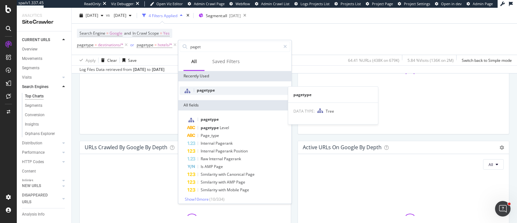
click at [215, 90] on div "pagetype" at bounding box center [235, 90] width 111 height 8
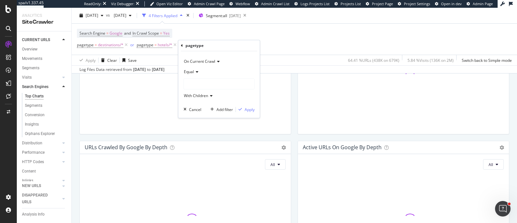
click at [213, 73] on div "Equal" at bounding box center [219, 72] width 71 height 10
click at [210, 76] on div "Equal" at bounding box center [219, 72] width 71 height 10
click at [210, 87] on div at bounding box center [219, 84] width 70 height 10
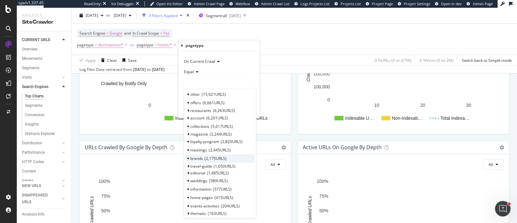
scroll to position [81, 0]
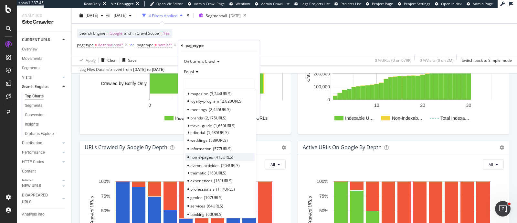
click at [239, 156] on div "home-pages 415 URLS" at bounding box center [220, 157] width 69 height 8
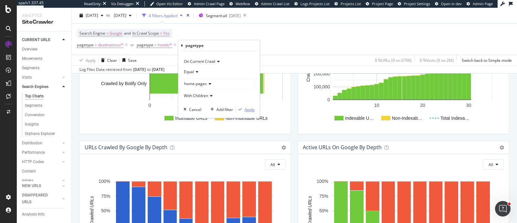
click at [245, 111] on div "Apply" at bounding box center [250, 109] width 10 height 5
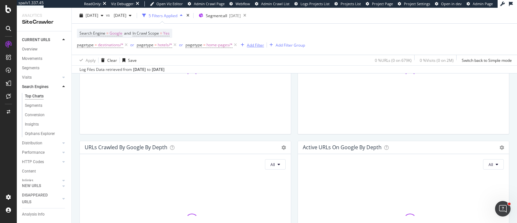
click at [257, 47] on div "Add Filter" at bounding box center [255, 44] width 17 height 5
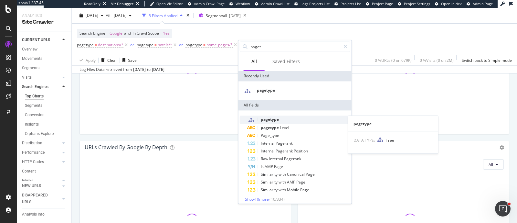
click at [273, 123] on div "pagetype" at bounding box center [299, 119] width 103 height 8
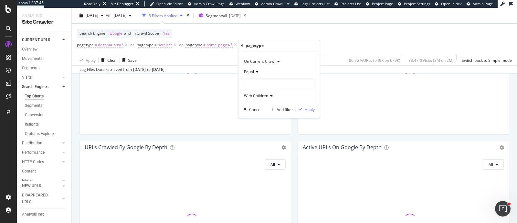
click at [276, 80] on div at bounding box center [279, 84] width 70 height 10
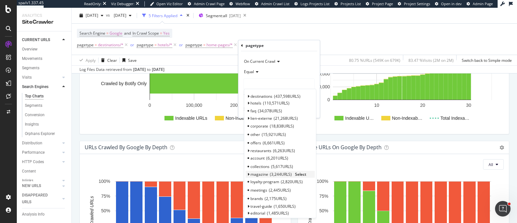
click at [293, 171] on div "magazine 3,244 URLS Select" at bounding box center [280, 174] width 69 height 7
click at [298, 172] on span "Select" at bounding box center [300, 173] width 11 height 5
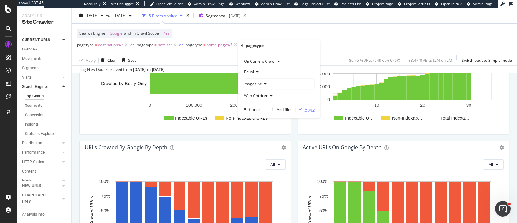
click at [306, 111] on div "Apply" at bounding box center [310, 109] width 10 height 5
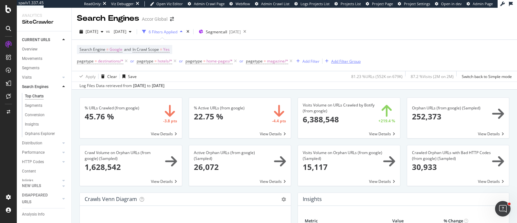
click at [341, 61] on div "Add Filter Group" at bounding box center [345, 61] width 29 height 5
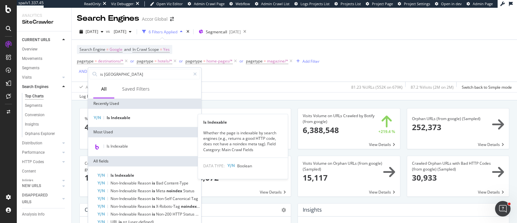
type input "is inde"
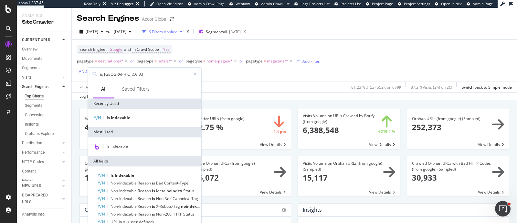
click at [137, 122] on div "Is Indexable" at bounding box center [144, 118] width 113 height 18
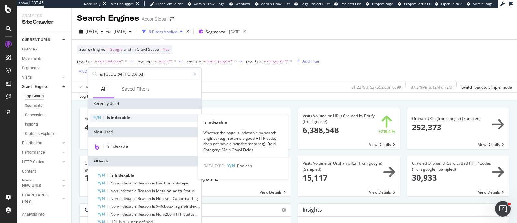
click at [131, 118] on div "Is Indexable" at bounding box center [145, 118] width 111 height 8
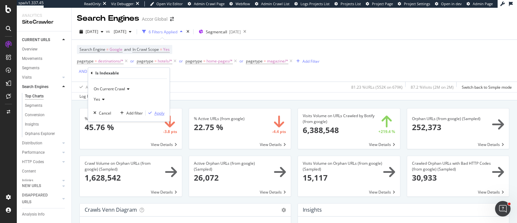
click at [156, 113] on div "Apply" at bounding box center [160, 112] width 10 height 5
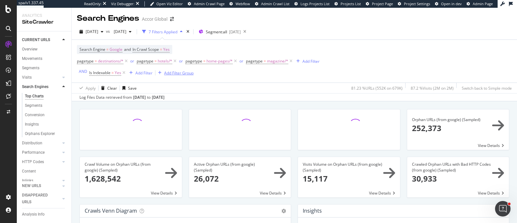
click at [174, 72] on div "Add Filter Group" at bounding box center [178, 72] width 29 height 5
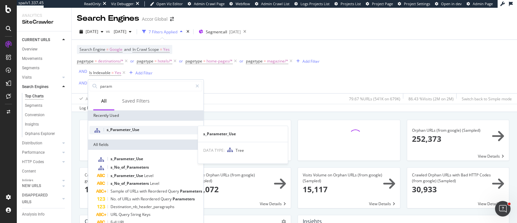
type input "param"
click at [152, 127] on div "s_Parameter_Use" at bounding box center [146, 130] width 113 height 8
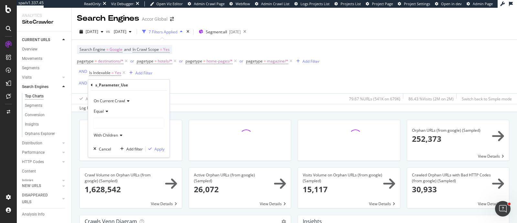
click at [99, 108] on span "Equal" at bounding box center [99, 110] width 10 height 5
click at [128, 114] on div "Equal" at bounding box center [128, 111] width 71 height 10
click at [127, 122] on div at bounding box center [129, 123] width 70 height 10
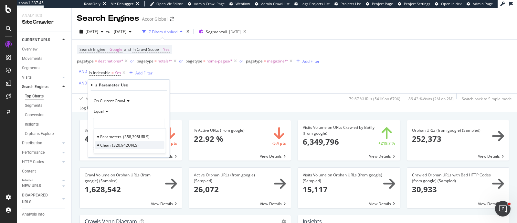
click at [126, 145] on span "320,942 URLS" at bounding box center [125, 144] width 27 height 5
click at [159, 150] on div "Apply" at bounding box center [160, 148] width 10 height 5
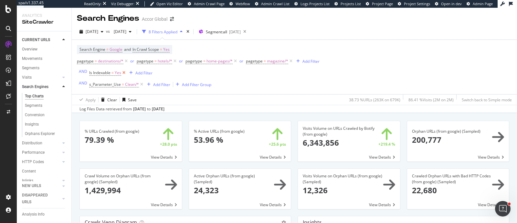
click at [124, 72] on icon at bounding box center [123, 73] width 5 height 6
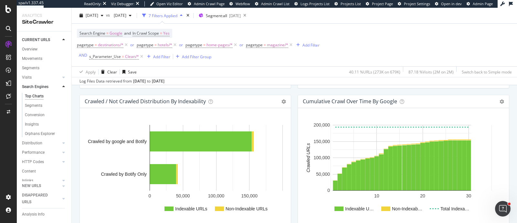
scroll to position [247, 0]
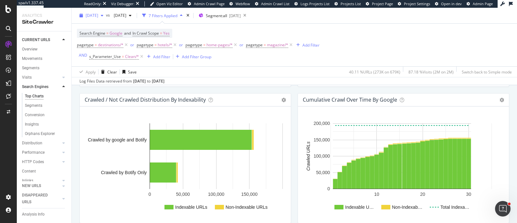
click at [106, 15] on div "button" at bounding box center [102, 16] width 8 height 4
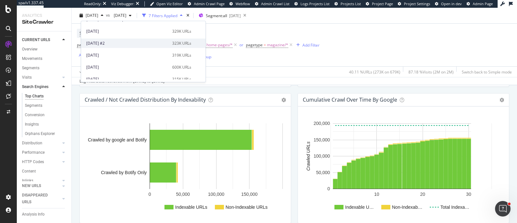
scroll to position [202, 0]
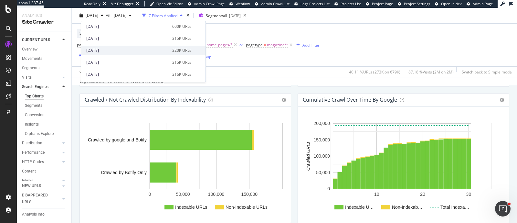
click at [140, 51] on div "2024 Sep. 27th" at bounding box center [127, 51] width 82 height 6
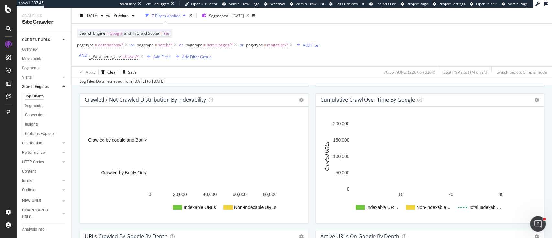
scroll to position [247, 0]
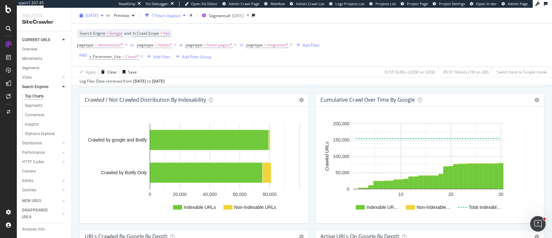
click at [98, 17] on span "2024 Sep. 27th" at bounding box center [92, 15] width 13 height 5
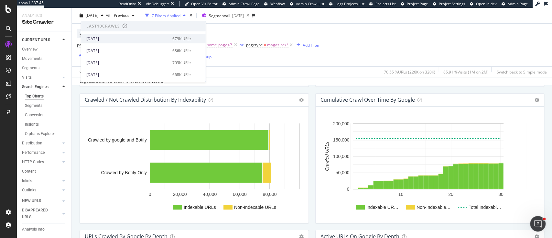
click at [107, 40] on div "2025 Sep. 17th" at bounding box center [127, 39] width 82 height 6
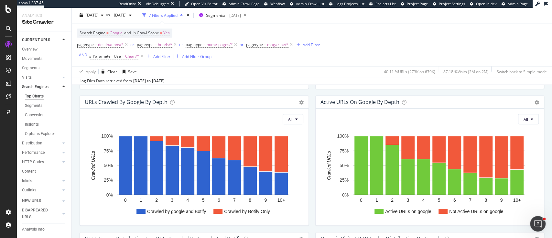
scroll to position [389, 0]
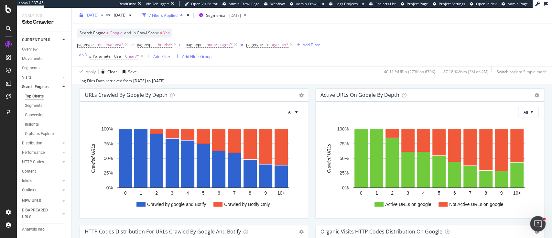
click at [98, 15] on span "2025 Sep. 17th" at bounding box center [92, 15] width 13 height 5
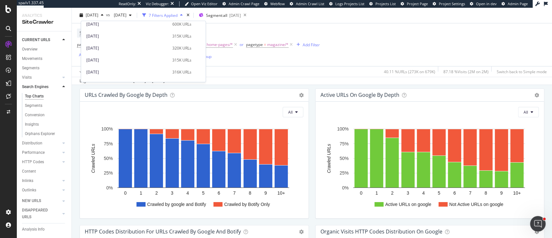
scroll to position [215, 0]
click at [138, 37] on div "2024 Sep. 27th" at bounding box center [127, 37] width 82 height 6
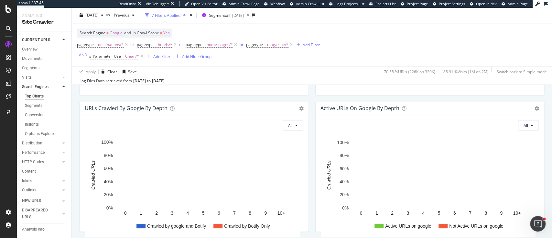
scroll to position [388, 0]
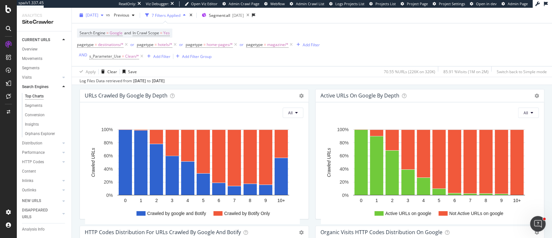
click at [99, 18] on div "2024 Sep. 27th" at bounding box center [91, 16] width 29 height 10
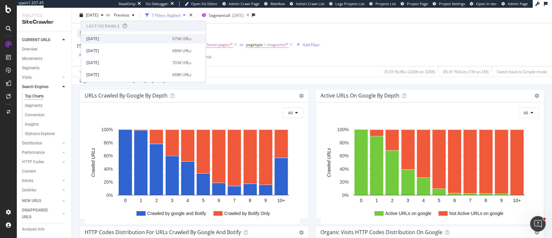
click at [144, 43] on div "2025 Sep. 17th 679K URLs" at bounding box center [143, 38] width 124 height 9
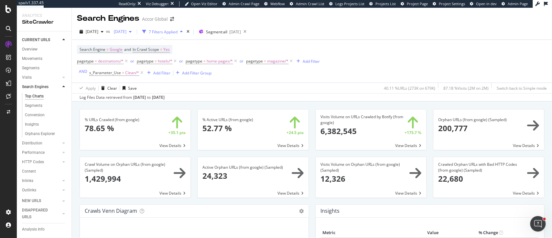
click at [126, 30] on span "2024 Aug. 30th" at bounding box center [118, 31] width 15 height 5
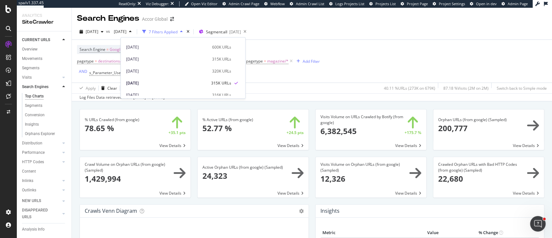
scroll to position [215, 0]
click at [170, 54] on div "2024 Sep. 27th" at bounding box center [167, 53] width 82 height 6
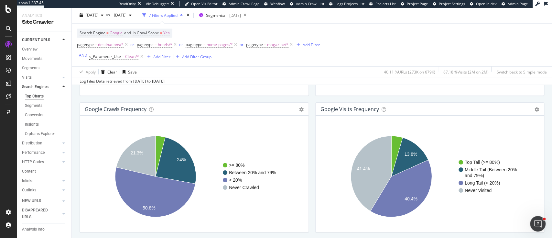
scroll to position [789, 0]
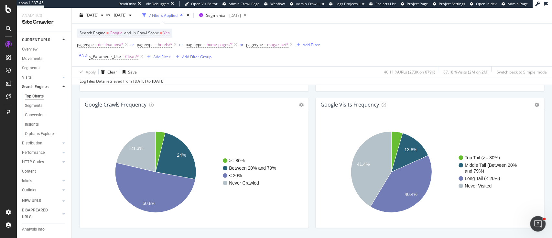
click at [106, 94] on div "Crawl Rate By Internal Page Rank Chart (by Value) Chart (by Percentage) Table E…" at bounding box center [194, 29] width 236 height 136
click at [103, 16] on icon "button" at bounding box center [102, 16] width 3 height 4
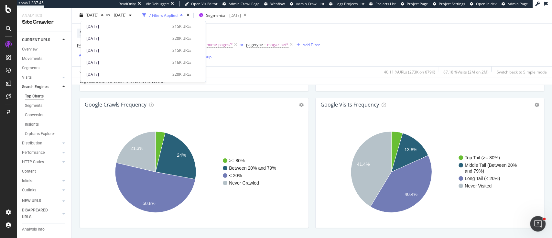
scroll to position [215, 0]
click at [129, 42] on div "2024 Aug. 30th 315K URLs" at bounding box center [143, 48] width 124 height 12
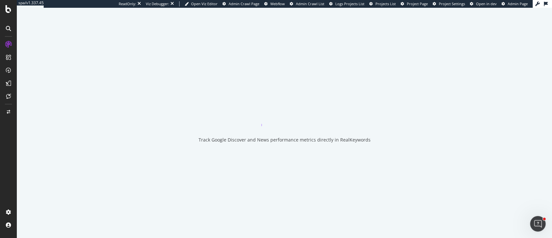
click at [131, 37] on div "Track Google Discover and News performance metrics directly in RealKeywords" at bounding box center [284, 123] width 535 height 230
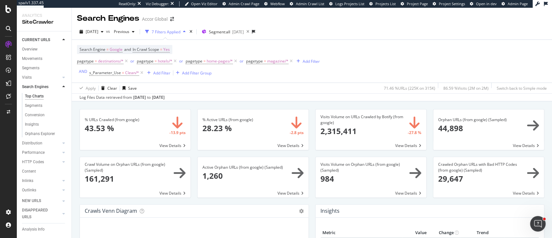
scroll to position [43, 0]
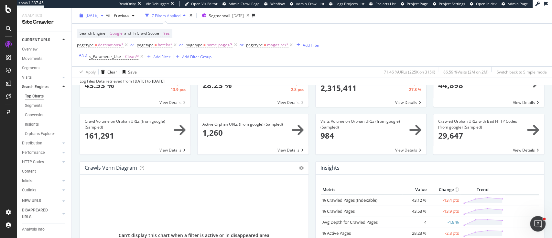
click at [98, 16] on span "2024 Aug. 30th" at bounding box center [92, 15] width 13 height 5
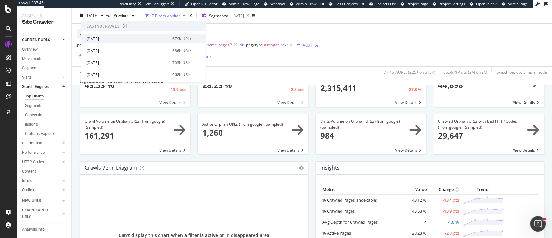
click at [119, 38] on div "2025 Sep. 17th" at bounding box center [127, 39] width 82 height 6
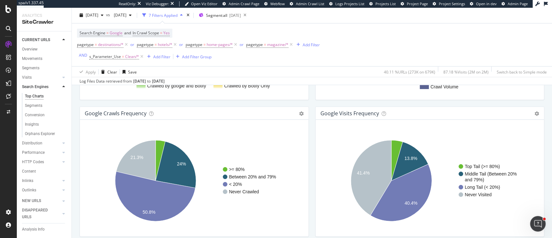
scroll to position [807, 0]
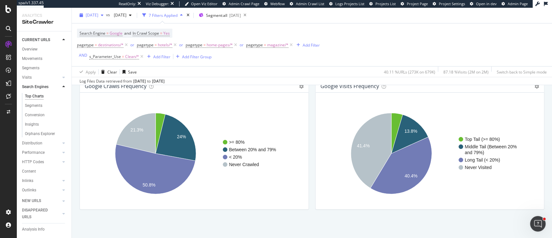
click at [106, 19] on div "2025 Sep. 17th" at bounding box center [91, 16] width 29 height 10
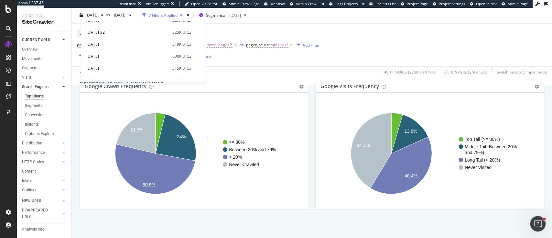
scroll to position [215, 0]
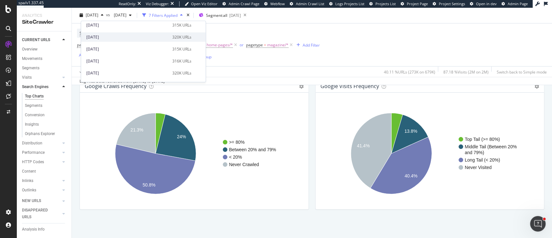
click at [131, 35] on div "2024 Sep. 27th" at bounding box center [127, 37] width 82 height 6
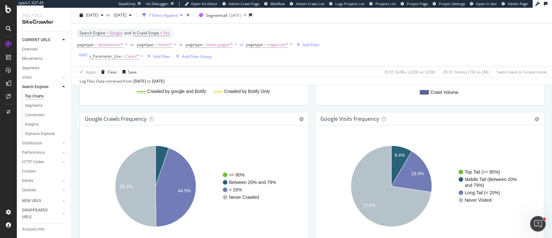
scroll to position [786, 0]
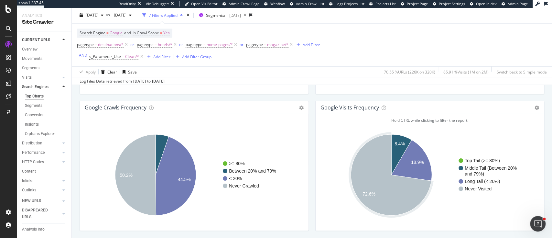
click at [77, 195] on div "google Crawls Frequency Chart (by Value) Table Expand Export as CSV Export as P…" at bounding box center [194, 169] width 236 height 136
click at [98, 14] on span "2024 Sep. 27th" at bounding box center [92, 15] width 13 height 5
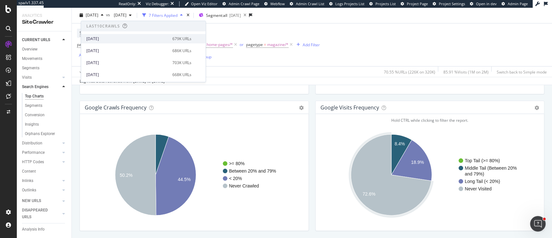
click at [117, 38] on div "2025 Sep. 17th" at bounding box center [127, 39] width 82 height 6
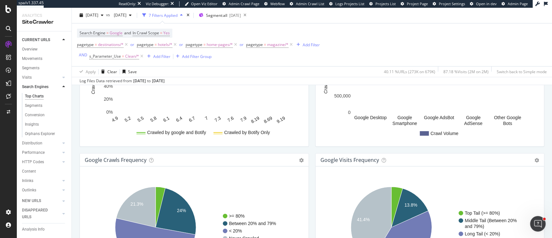
scroll to position [776, 0]
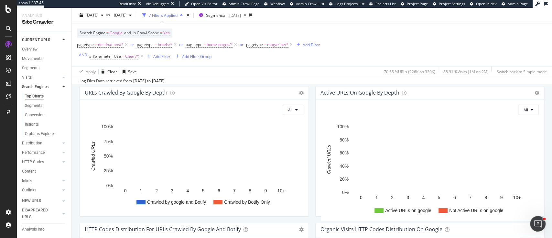
scroll to position [419, 0]
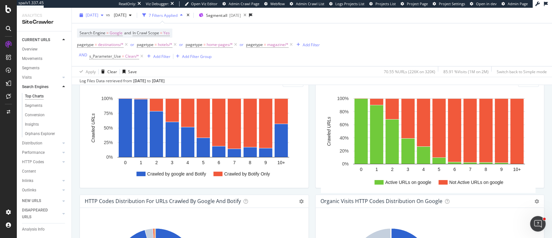
click at [98, 14] on span "2024 Sep. 27th" at bounding box center [92, 15] width 13 height 5
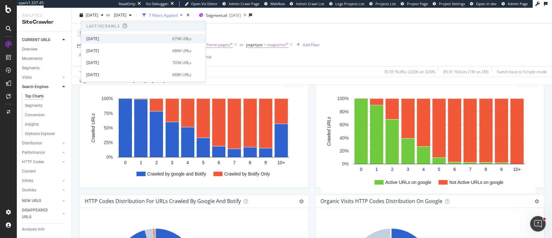
click at [125, 41] on div "2025 Sep. 17th 679K URLs" at bounding box center [143, 38] width 124 height 9
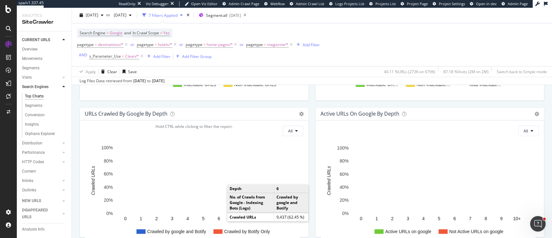
scroll to position [388, 0]
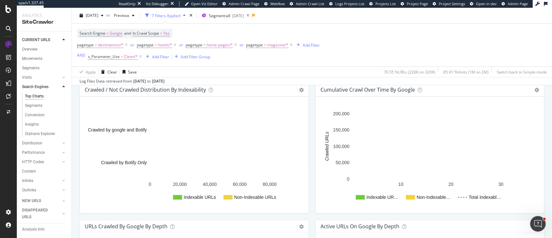
scroll to position [259, 0]
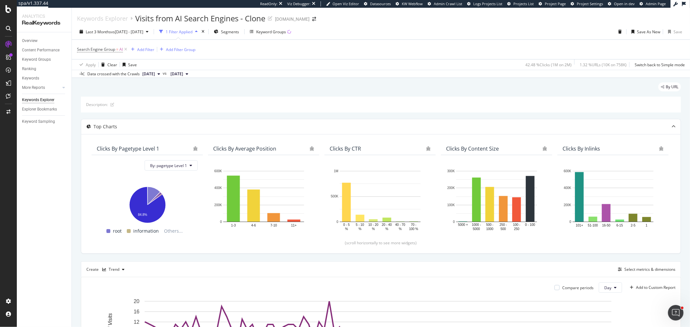
scroll to position [136, 0]
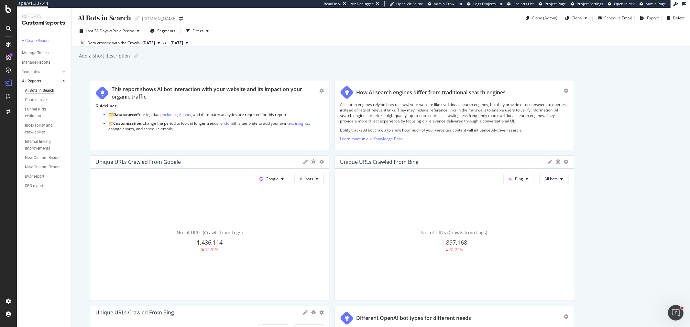
scroll to position [1298, 0]
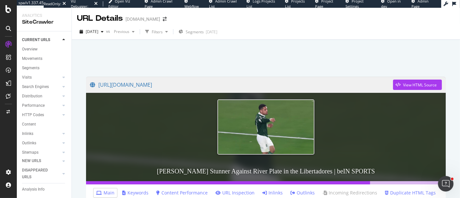
scroll to position [72, 0]
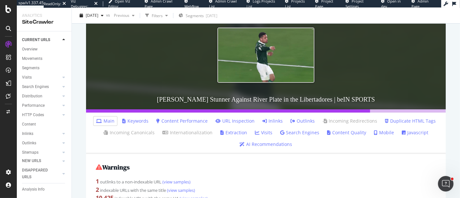
click at [417, 134] on link "Javascript" at bounding box center [415, 132] width 27 height 6
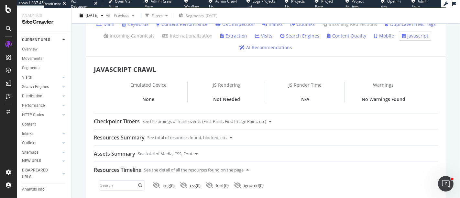
scroll to position [104, 0]
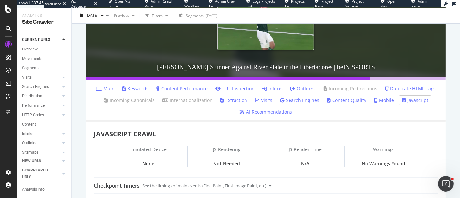
click at [111, 86] on link "Main" at bounding box center [105, 88] width 18 height 6
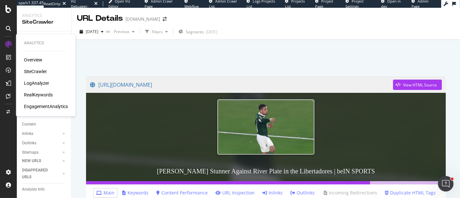
click at [31, 92] on div "RealKeywords" at bounding box center [38, 94] width 29 height 6
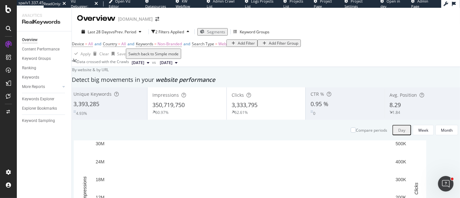
scroll to position [36, 0]
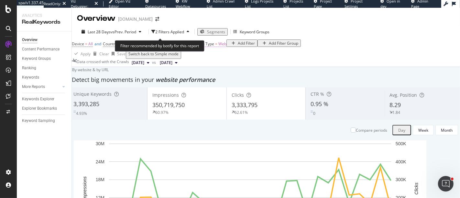
click at [214, 41] on span "Search Type" at bounding box center [203, 43] width 22 height 5
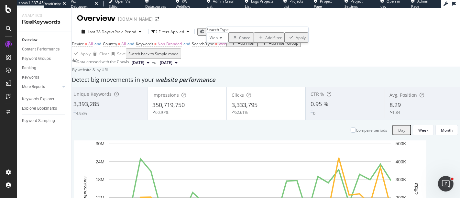
click at [222, 43] on div "Web" at bounding box center [217, 37] width 22 height 10
click at [218, 70] on span "Video" at bounding box center [213, 66] width 10 height 5
click at [297, 40] on div "Apply" at bounding box center [302, 37] width 10 height 5
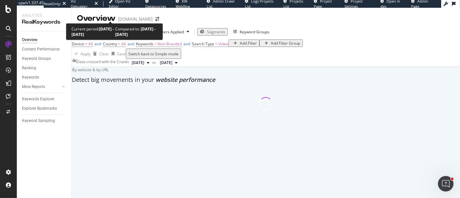
click at [111, 29] on span "vs Prev. Period" at bounding box center [124, 31] width 26 height 5
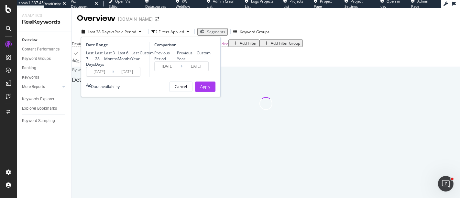
click at [131, 61] on div "Last Year" at bounding box center [135, 55] width 8 height 11
type input "2024/09/24"
type input "2023/09/25"
type input "2024/09/23"
click at [203, 89] on div "Apply" at bounding box center [205, 86] width 10 height 5
